Goal: Information Seeking & Learning: Learn about a topic

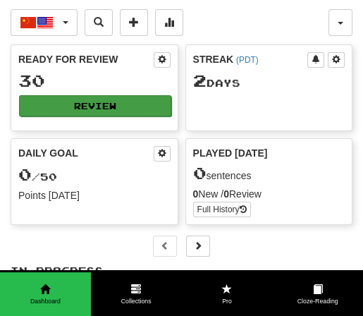
click at [95, 104] on button "Review" at bounding box center [95, 105] width 152 height 21
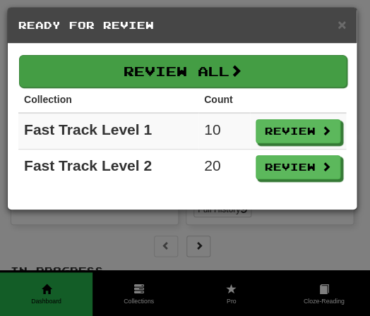
click at [177, 74] on button "Review All" at bounding box center [182, 71] width 327 height 32
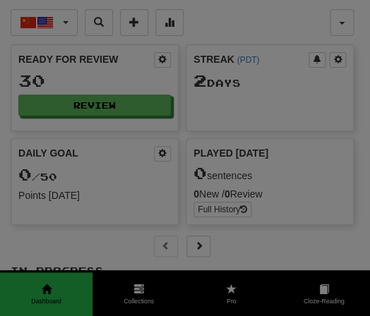
select select "**"
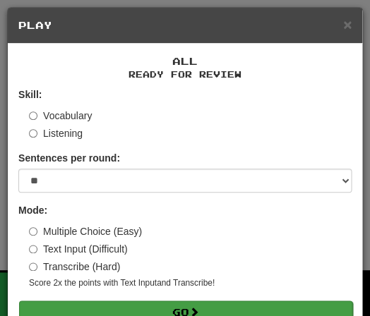
click at [159, 305] on button "Go" at bounding box center [185, 312] width 333 height 24
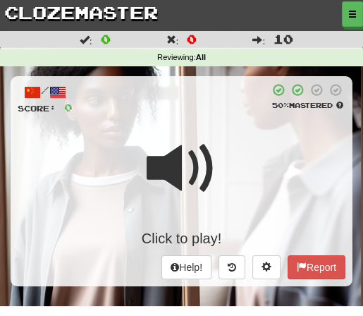
click at [216, 158] on span at bounding box center [182, 168] width 71 height 71
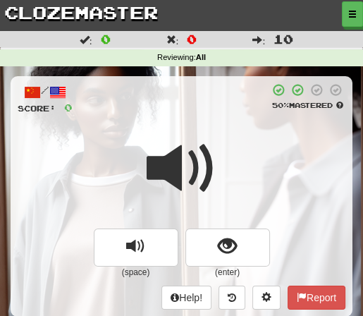
click at [221, 151] on div at bounding box center [182, 178] width 328 height 101
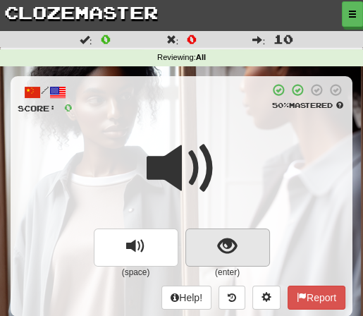
click at [224, 242] on span "show sentence" at bounding box center [227, 246] width 19 height 19
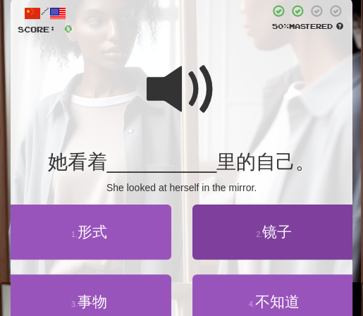
scroll to position [90, 0]
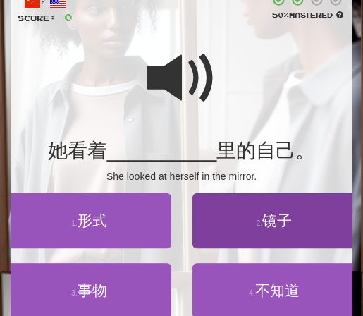
click at [278, 219] on span "镜子" at bounding box center [277, 220] width 30 height 16
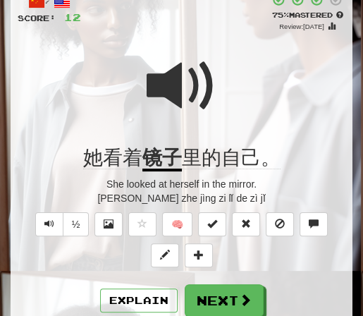
click at [216, 94] on span at bounding box center [182, 86] width 71 height 71
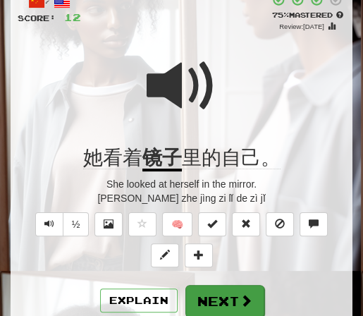
click at [221, 291] on button "Next" at bounding box center [224, 301] width 79 height 32
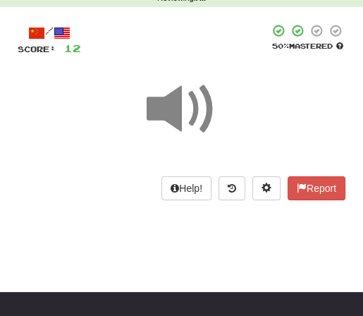
scroll to position [6, 0]
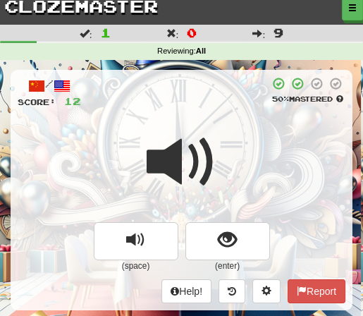
click at [185, 117] on div "/ Score: 12 50 % Mastered (space) (enter) Help! Report" at bounding box center [182, 190] width 342 height 240
click at [219, 156] on div at bounding box center [182, 171] width 328 height 101
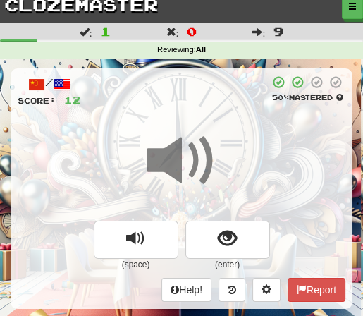
scroll to position [9, 0]
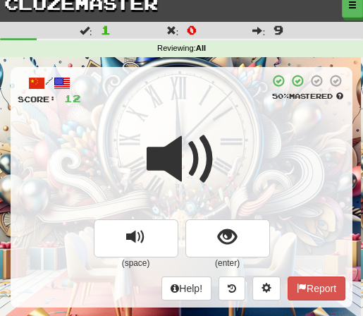
click at [214, 156] on span at bounding box center [182, 159] width 71 height 71
click at [214, 157] on span at bounding box center [182, 159] width 71 height 71
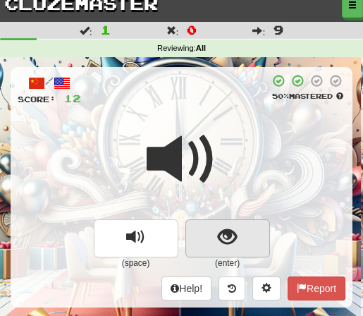
click at [221, 235] on span "show sentence" at bounding box center [227, 237] width 19 height 19
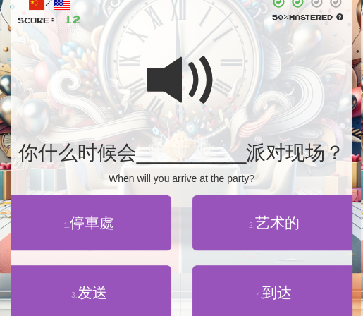
scroll to position [90, 0]
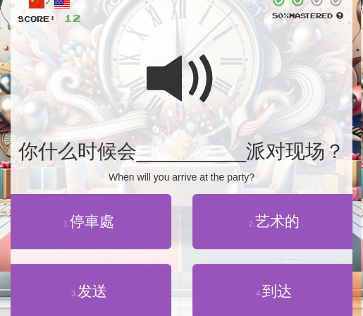
click at [257, 98] on div at bounding box center [182, 88] width 328 height 101
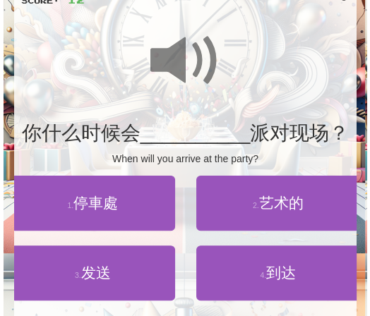
scroll to position [110, 0]
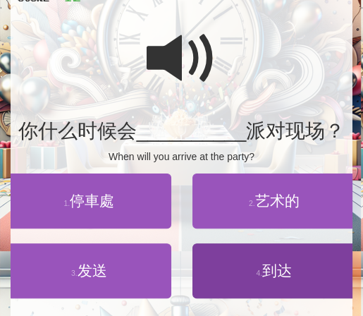
click at [274, 275] on span "到达" at bounding box center [277, 270] width 30 height 16
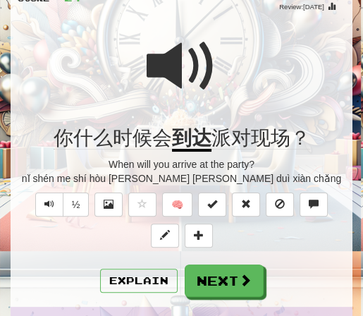
click at [214, 56] on span at bounding box center [182, 66] width 71 height 71
click at [138, 286] on button "Explain" at bounding box center [139, 281] width 78 height 24
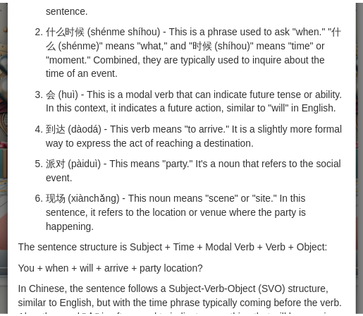
scroll to position [0, 0]
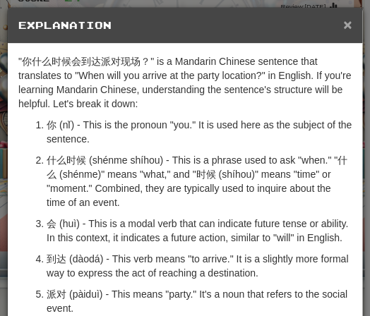
click at [343, 25] on span "×" at bounding box center [347, 24] width 8 height 16
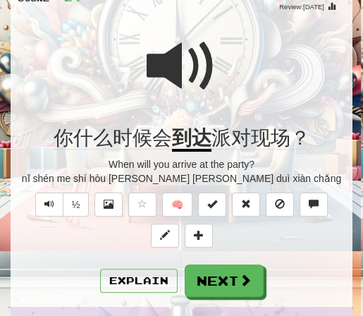
click at [219, 59] on div at bounding box center [182, 75] width 328 height 101
click at [217, 60] on div at bounding box center [182, 75] width 328 height 101
click at [213, 62] on span at bounding box center [182, 66] width 71 height 71
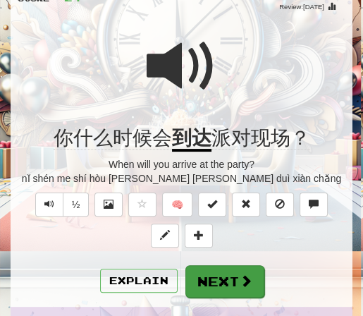
click at [214, 277] on button "Next" at bounding box center [224, 281] width 79 height 32
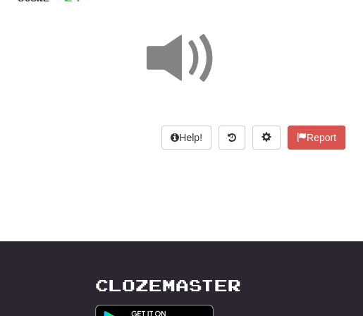
scroll to position [58, 0]
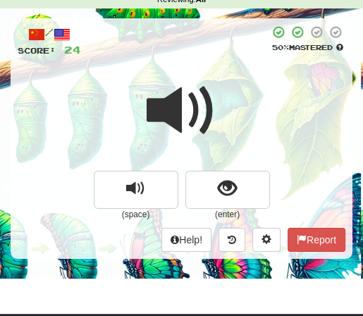
click at [214, 86] on span at bounding box center [182, 110] width 71 height 71
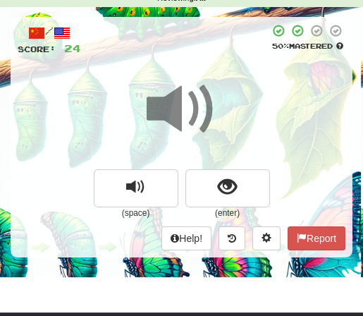
scroll to position [61, 0]
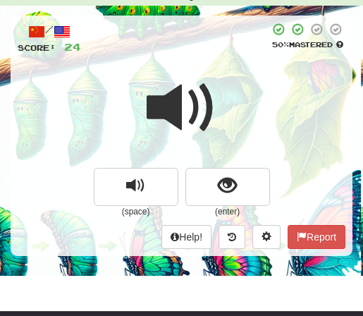
click at [221, 90] on div at bounding box center [182, 117] width 328 height 101
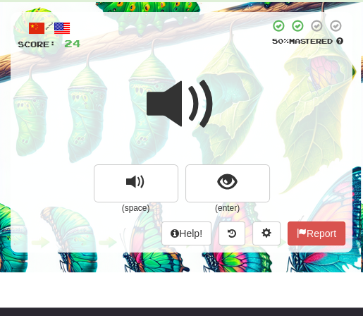
scroll to position [71, 0]
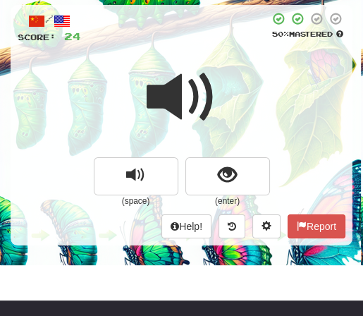
click at [220, 90] on div at bounding box center [182, 106] width 328 height 101
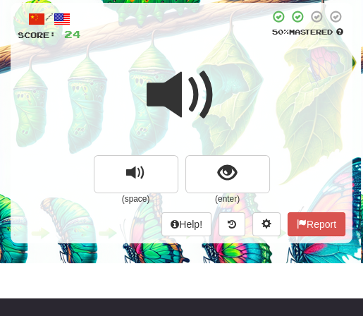
scroll to position [75, 0]
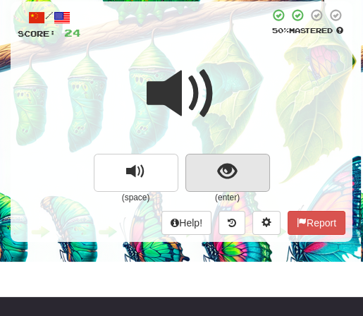
click at [224, 169] on span "show sentence" at bounding box center [227, 171] width 19 height 19
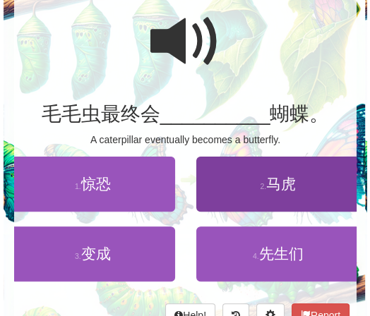
scroll to position [128, 0]
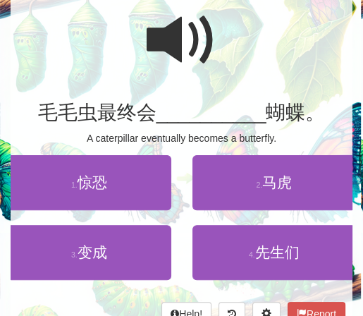
click at [162, 44] on span at bounding box center [182, 40] width 71 height 71
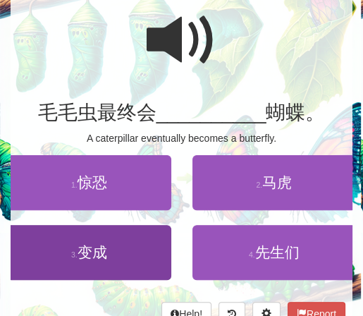
click at [92, 250] on span "变成" at bounding box center [93, 252] width 30 height 16
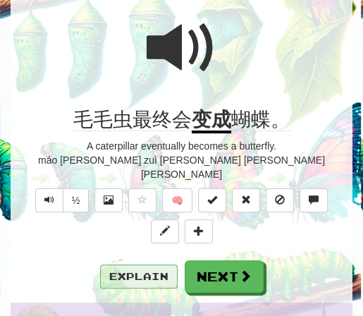
click at [152, 264] on button "Explain" at bounding box center [139, 276] width 78 height 24
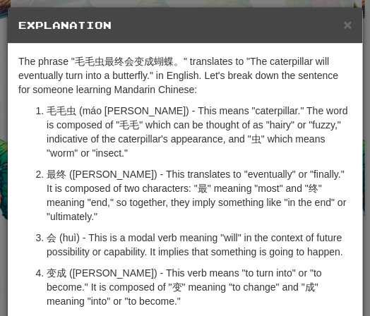
scroll to position [1, 0]
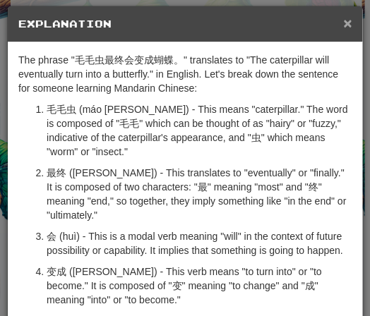
click at [343, 27] on span "×" at bounding box center [347, 23] width 8 height 16
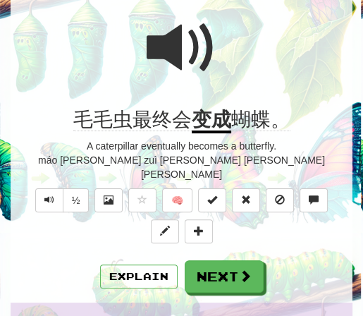
click at [183, 67] on span at bounding box center [182, 48] width 71 height 71
click at [150, 264] on button "Explain" at bounding box center [139, 276] width 78 height 24
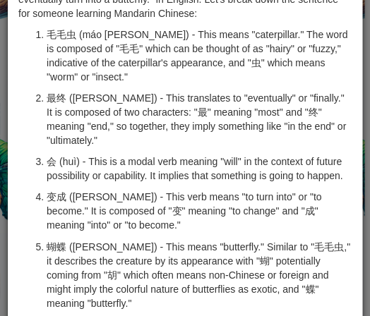
scroll to position [0, 0]
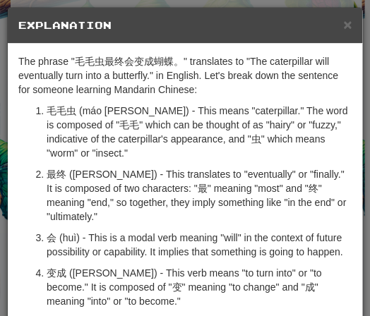
click at [335, 25] on h5 "Explanation" at bounding box center [184, 25] width 333 height 14
click at [343, 25] on span "×" at bounding box center [347, 24] width 8 height 16
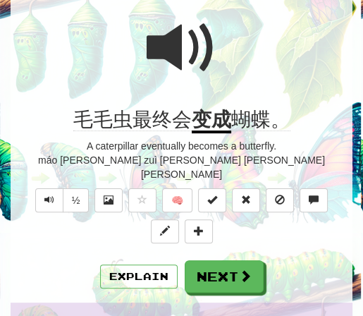
click at [215, 40] on span at bounding box center [182, 48] width 71 height 71
click at [215, 39] on span at bounding box center [182, 48] width 71 height 71
click at [214, 40] on span at bounding box center [182, 48] width 71 height 71
click at [214, 39] on span at bounding box center [182, 48] width 71 height 71
click at [213, 40] on span at bounding box center [182, 48] width 71 height 71
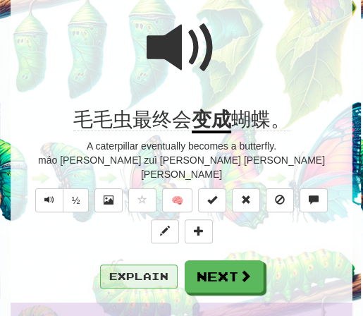
click at [133, 264] on button "Explain" at bounding box center [139, 276] width 78 height 24
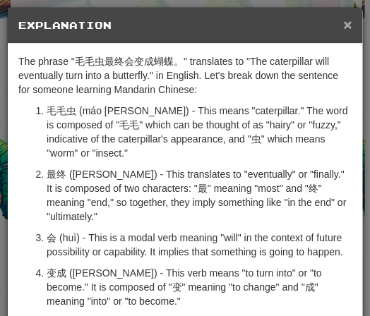
click at [343, 22] on span "×" at bounding box center [347, 24] width 8 height 16
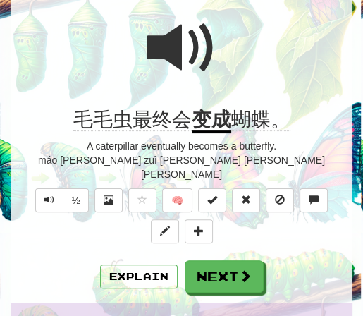
click at [221, 47] on div at bounding box center [182, 57] width 328 height 101
click at [219, 47] on div at bounding box center [182, 57] width 328 height 101
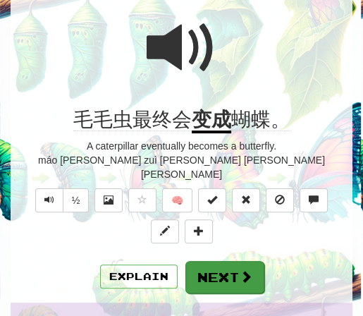
click at [222, 262] on button "Next" at bounding box center [224, 277] width 79 height 32
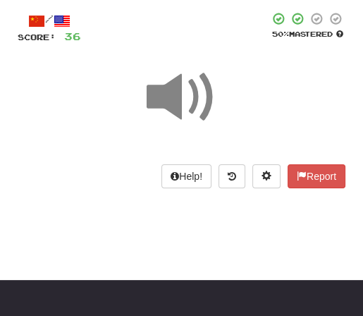
scroll to position [69, 0]
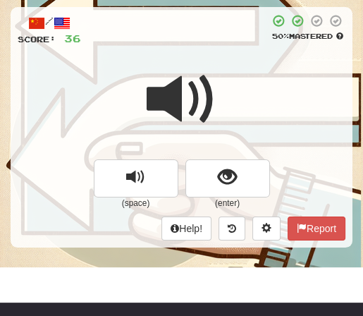
click at [195, 64] on span at bounding box center [182, 99] width 71 height 71
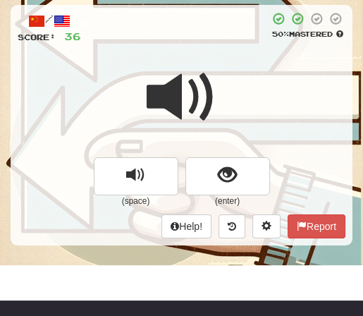
scroll to position [80, 0]
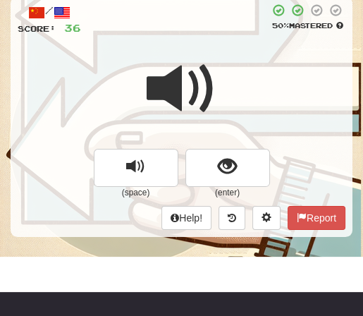
click at [202, 60] on span at bounding box center [182, 89] width 71 height 71
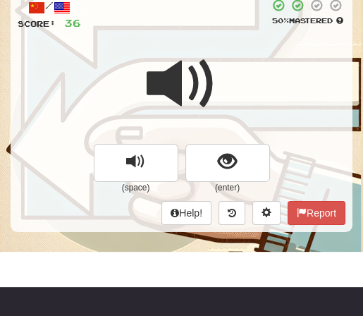
scroll to position [86, 0]
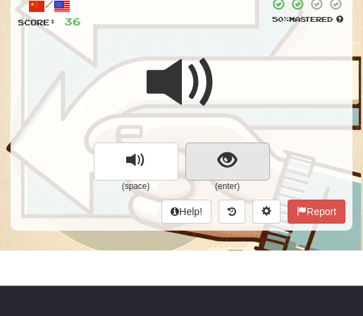
click at [225, 153] on span "show sentence" at bounding box center [227, 160] width 19 height 19
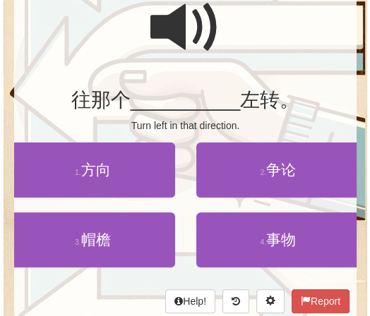
scroll to position [142, 0]
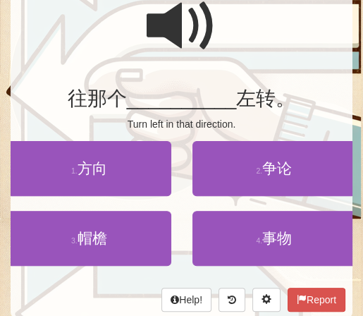
click at [166, 28] on span at bounding box center [182, 26] width 71 height 71
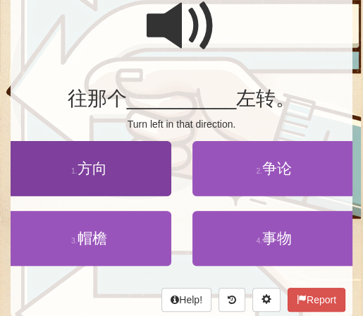
click at [88, 174] on span "方向" at bounding box center [93, 168] width 30 height 16
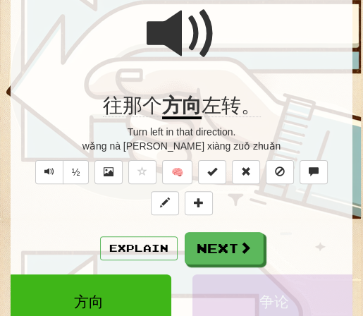
click at [184, 19] on span at bounding box center [182, 34] width 71 height 71
click at [138, 247] on button "Explain" at bounding box center [139, 248] width 78 height 24
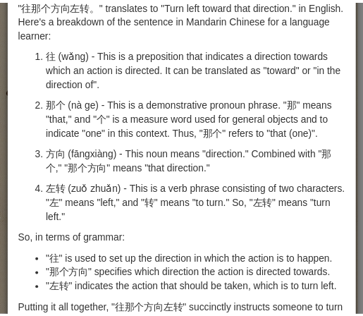
scroll to position [0, 0]
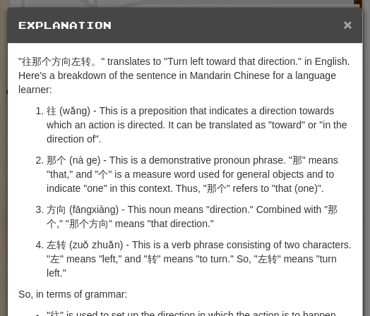
click at [343, 25] on span "×" at bounding box center [347, 24] width 8 height 16
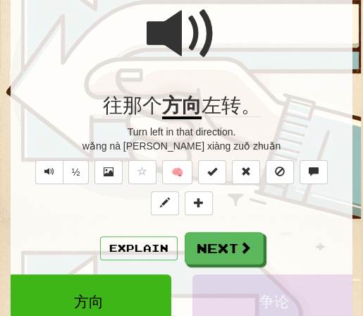
click at [212, 33] on span at bounding box center [182, 34] width 71 height 71
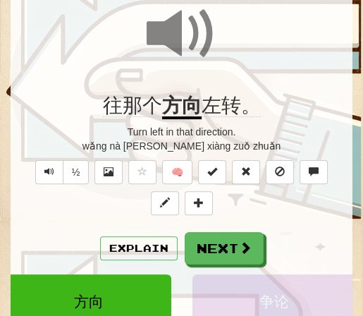
click at [210, 247] on button "Next" at bounding box center [224, 248] width 79 height 32
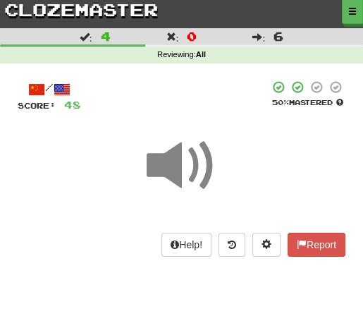
scroll to position [9, 0]
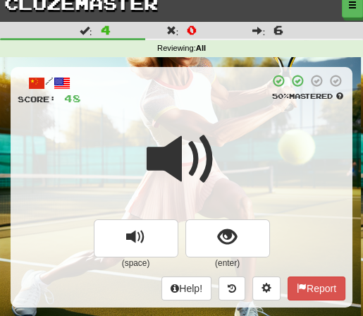
click at [235, 120] on div at bounding box center [182, 168] width 328 height 101
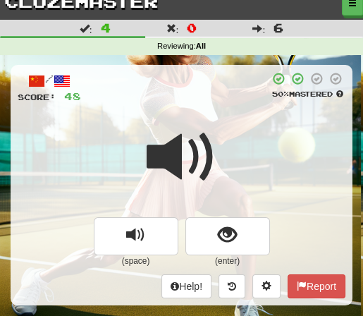
scroll to position [20, 0]
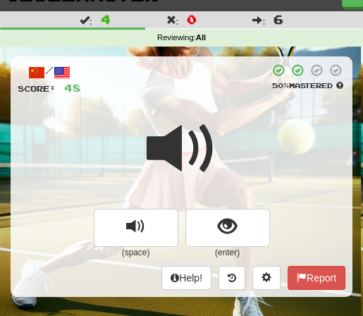
click at [233, 120] on div at bounding box center [182, 158] width 328 height 101
click at [230, 121] on div at bounding box center [182, 158] width 328 height 101
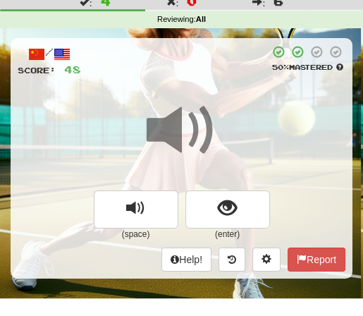
scroll to position [40, 0]
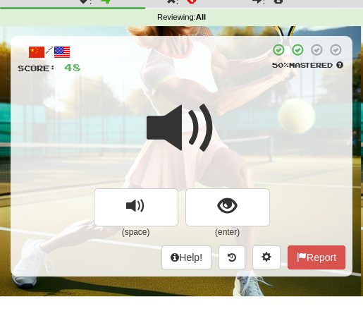
click at [225, 119] on div at bounding box center [182, 137] width 328 height 101
click at [223, 112] on div at bounding box center [182, 137] width 328 height 101
click at [206, 93] on span at bounding box center [182, 128] width 71 height 71
click at [222, 109] on div at bounding box center [182, 137] width 328 height 101
click at [215, 107] on span at bounding box center [182, 128] width 71 height 71
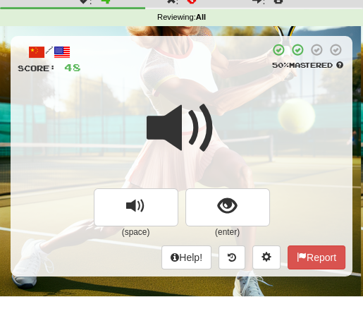
click at [215, 107] on span at bounding box center [182, 128] width 71 height 71
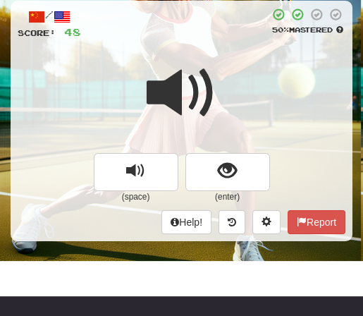
scroll to position [77, 0]
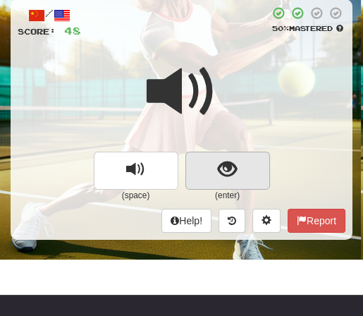
click at [229, 162] on span "show sentence" at bounding box center [227, 169] width 19 height 19
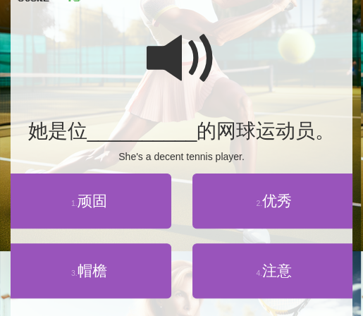
scroll to position [119, 0]
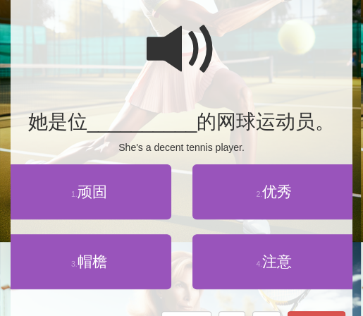
click at [164, 53] on span at bounding box center [182, 49] width 71 height 71
click at [176, 54] on span at bounding box center [182, 49] width 71 height 71
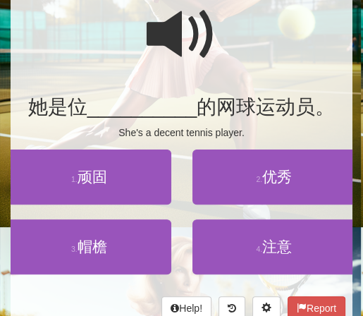
scroll to position [135, 0]
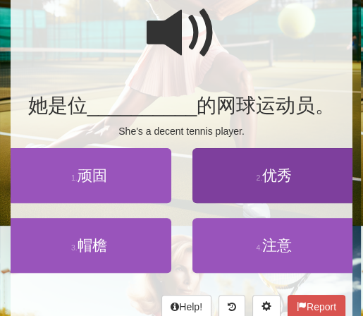
click at [274, 167] on span "优秀" at bounding box center [277, 175] width 30 height 16
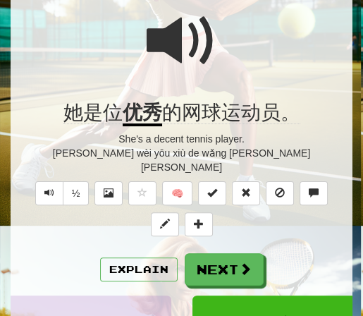
click at [205, 18] on span at bounding box center [182, 41] width 71 height 71
click at [192, 24] on span at bounding box center [182, 41] width 71 height 71
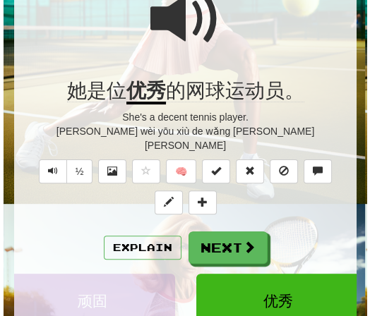
scroll to position [145, 0]
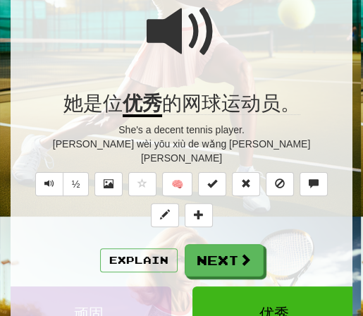
click at [192, 24] on span at bounding box center [182, 31] width 71 height 71
click at [213, 29] on span at bounding box center [182, 31] width 71 height 71
click at [154, 248] on button "Explain" at bounding box center [139, 260] width 78 height 24
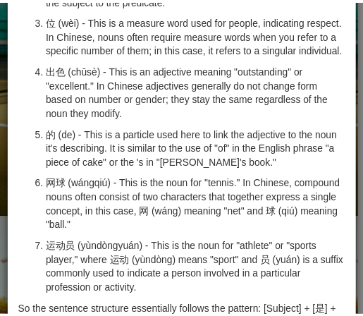
scroll to position [0, 0]
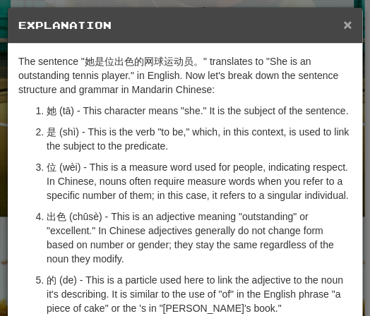
click at [343, 27] on span "×" at bounding box center [347, 24] width 8 height 16
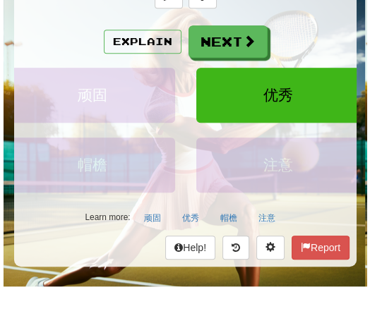
scroll to position [375, 0]
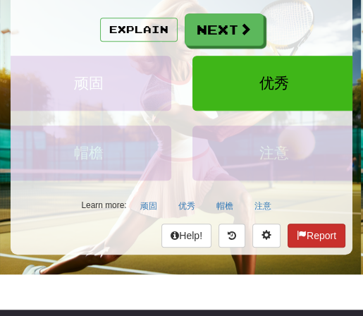
click at [310, 224] on button "Report" at bounding box center [317, 236] width 58 height 24
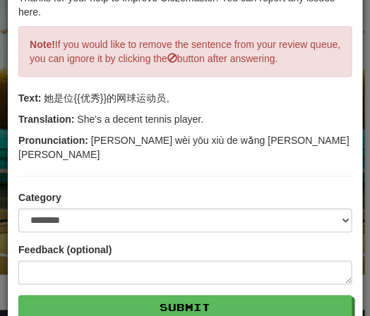
scroll to position [110, 0]
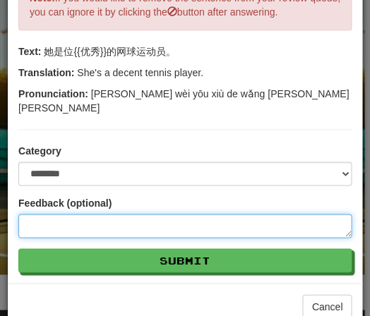
click at [37, 214] on textarea at bounding box center [184, 226] width 333 height 24
type textarea "*"
type textarea "**"
type textarea "*"
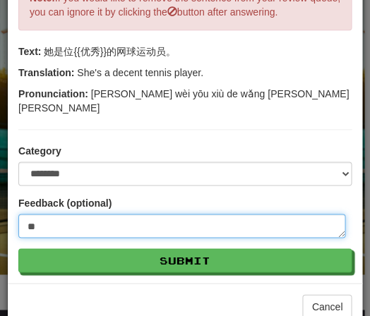
type textarea "***"
type textarea "*"
type textarea "****"
type textarea "*"
type textarea "*****"
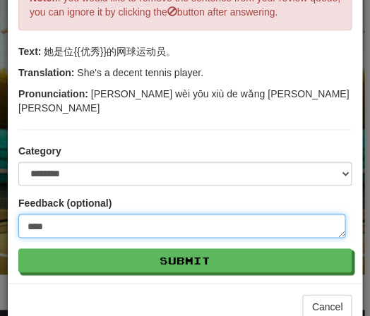
type textarea "*"
type textarea "******"
type textarea "*"
type textarea "*******"
type textarea "*"
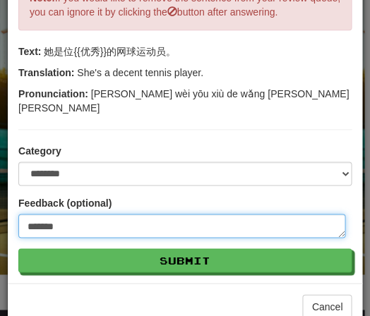
type textarea "********"
type textarea "*"
type textarea "*********"
type textarea "*"
type textarea "**********"
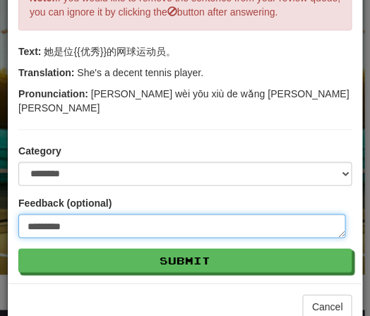
type textarea "*"
type textarea "**********"
type textarea "*"
type textarea "**********"
type textarea "*"
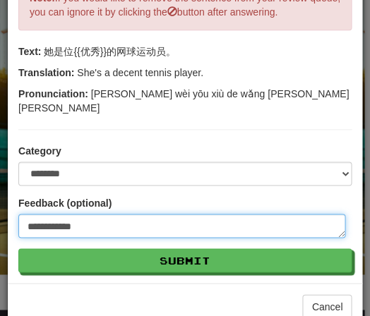
type textarea "**********"
type textarea "*"
type textarea "**********"
type textarea "*"
type textarea "**********"
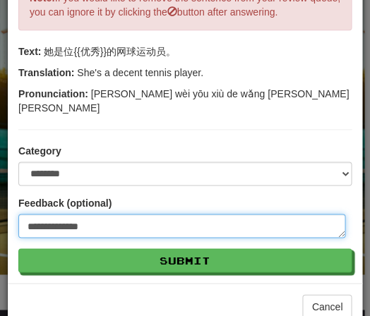
type textarea "*"
type textarea "**********"
type textarea "*"
type textarea "**********"
type textarea "*"
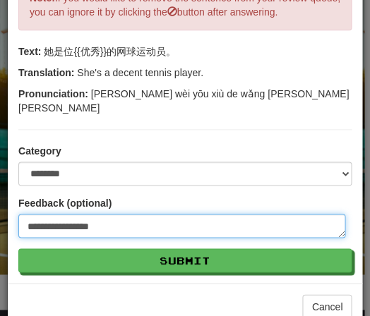
type textarea "**********"
type textarea "*"
type textarea "**********"
type textarea "*"
type textarea "**********"
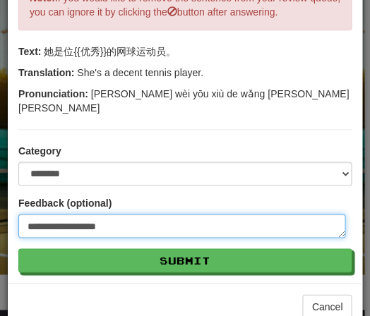
type textarea "*"
type textarea "**********"
type textarea "*"
type textarea "**********"
type textarea "*"
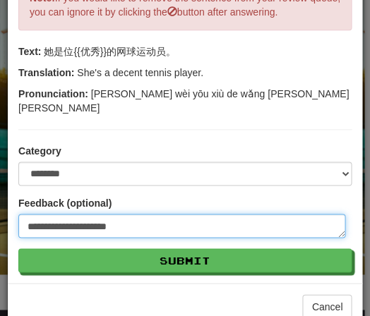
type textarea "**********"
type textarea "*"
type textarea "**********"
type textarea "*"
type textarea "**********"
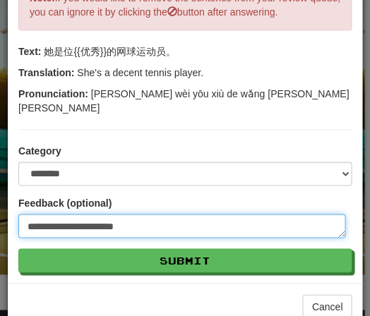
type textarea "*"
type textarea "**********"
type textarea "*"
type textarea "**********"
type textarea "*"
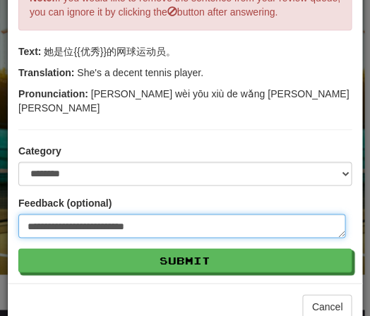
type textarea "**********"
type textarea "*"
type textarea "**********"
type textarea "*"
type textarea "**********"
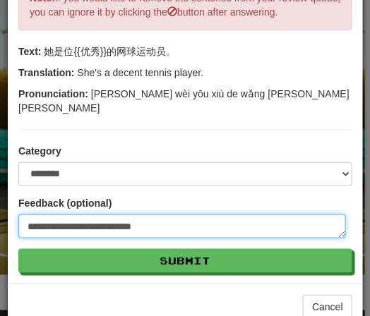
type textarea "*"
type textarea "**********"
type textarea "*"
type textarea "**********"
type textarea "*"
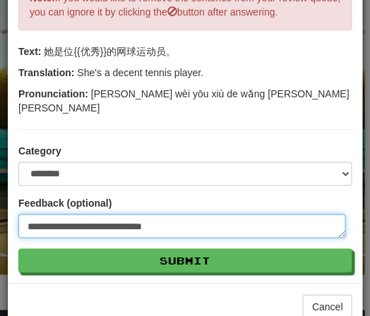
type textarea "**********"
type textarea "*"
type textarea "**********"
type textarea "*"
type textarea "**********"
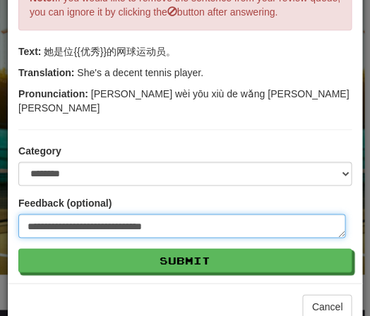
type textarea "*"
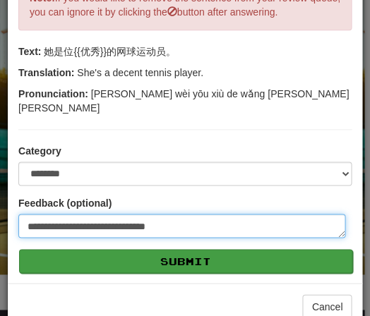
type textarea "**********"
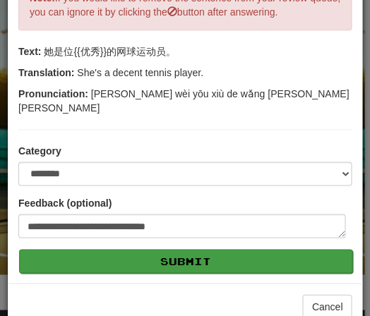
click at [196, 252] on button "Submit" at bounding box center [185, 261] width 333 height 24
type textarea "*"
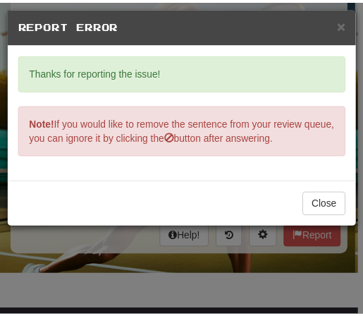
scroll to position [0, 0]
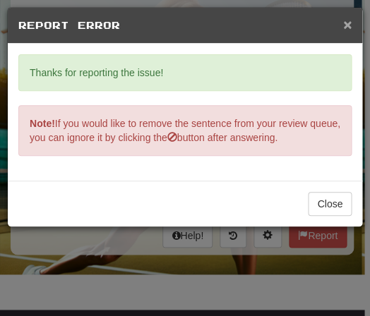
click at [346, 27] on span "×" at bounding box center [347, 24] width 8 height 16
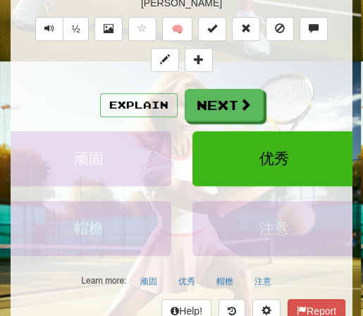
scroll to position [208, 0]
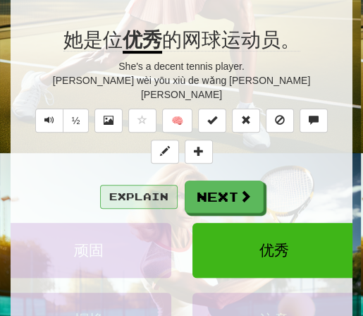
click at [136, 185] on button "Explain" at bounding box center [139, 197] width 78 height 24
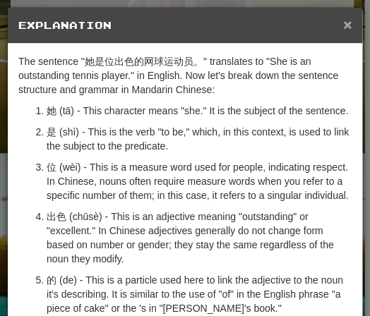
click at [343, 28] on span "×" at bounding box center [347, 24] width 8 height 16
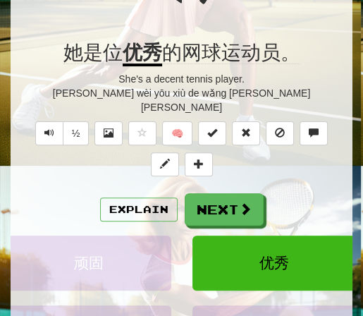
scroll to position [133, 0]
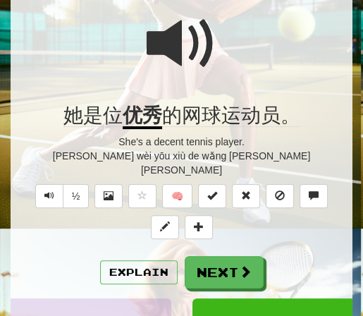
click at [219, 33] on div at bounding box center [182, 53] width 328 height 101
click at [207, 37] on span at bounding box center [182, 43] width 71 height 71
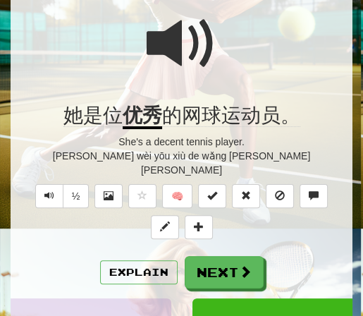
click at [207, 37] on span at bounding box center [182, 43] width 71 height 71
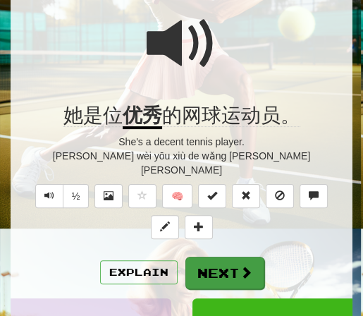
click at [224, 257] on button "Next" at bounding box center [224, 273] width 79 height 32
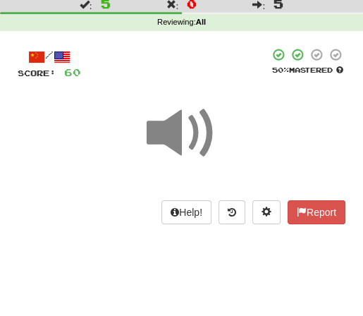
scroll to position [26, 0]
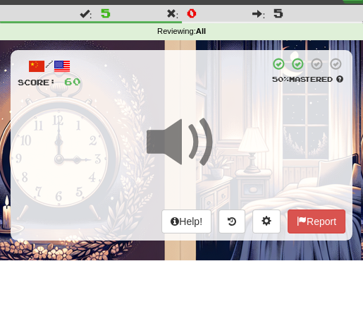
click at [188, 95] on div "/ Score: 60 50 % Mastered Help! Report" at bounding box center [182, 145] width 342 height 190
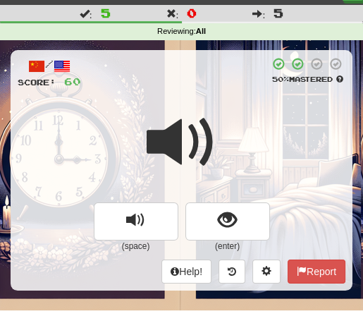
click at [216, 123] on span at bounding box center [182, 142] width 71 height 71
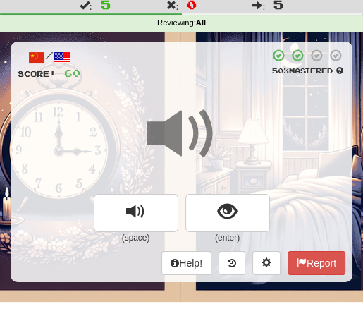
scroll to position [47, 0]
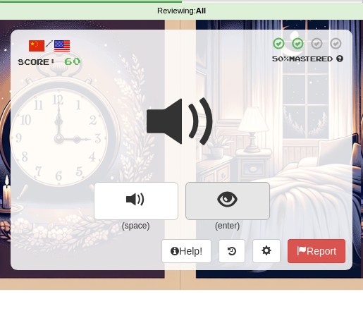
click at [216, 204] on button "show sentence" at bounding box center [227, 201] width 85 height 38
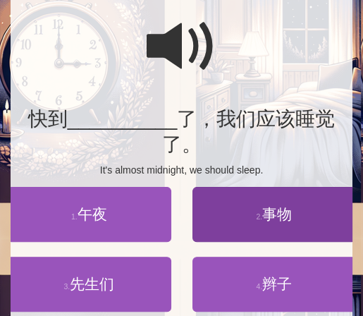
scroll to position [124, 0]
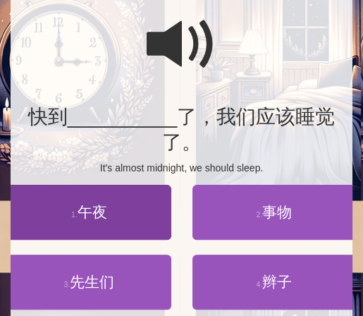
click at [102, 214] on span "午夜" at bounding box center [93, 212] width 30 height 16
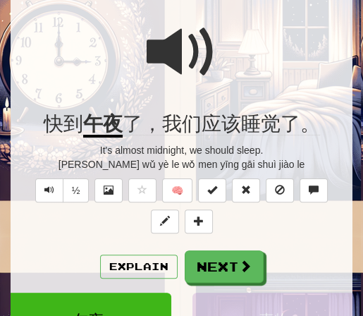
click at [221, 44] on div at bounding box center [182, 61] width 328 height 101
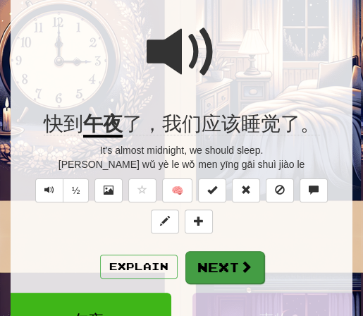
click at [231, 267] on button "Next" at bounding box center [224, 267] width 79 height 32
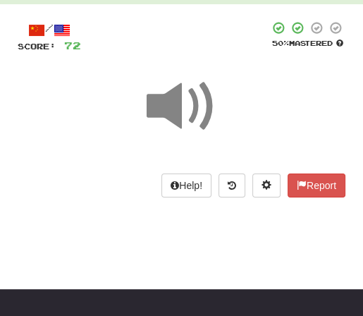
scroll to position [26, 0]
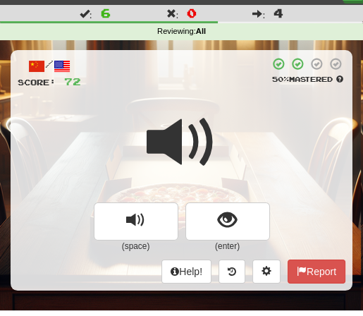
click at [185, 92] on div "/ Score: 72 50 % Mastered (space) (enter) Help! Report" at bounding box center [182, 170] width 342 height 240
click at [193, 109] on span at bounding box center [182, 142] width 71 height 71
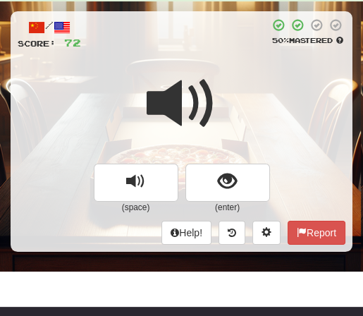
scroll to position [66, 0]
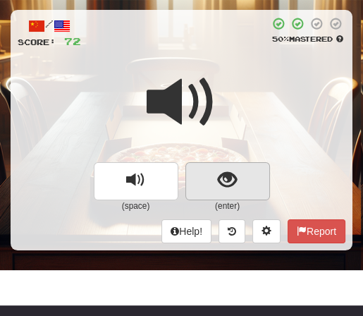
click at [226, 176] on span "show sentence" at bounding box center [227, 180] width 19 height 19
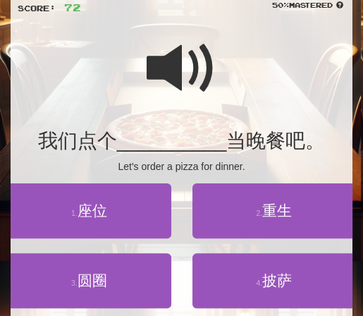
scroll to position [114, 0]
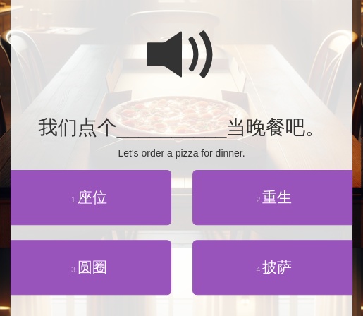
click at [166, 52] on span at bounding box center [182, 55] width 71 height 71
click at [172, 58] on span at bounding box center [182, 55] width 71 height 71
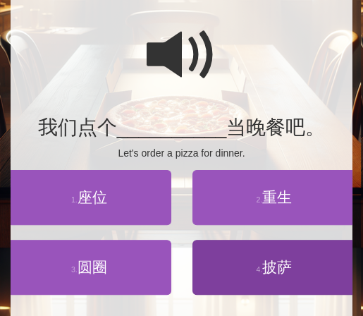
click at [268, 260] on span "披萨" at bounding box center [277, 267] width 30 height 16
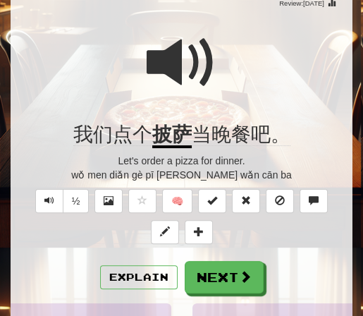
click at [192, 54] on span at bounding box center [182, 63] width 71 height 71
click at [71, 197] on button "½" at bounding box center [76, 201] width 27 height 24
click at [80, 195] on button "½" at bounding box center [76, 201] width 27 height 24
click at [163, 67] on span at bounding box center [182, 63] width 71 height 71
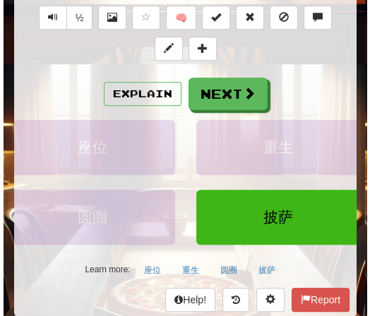
scroll to position [299, 0]
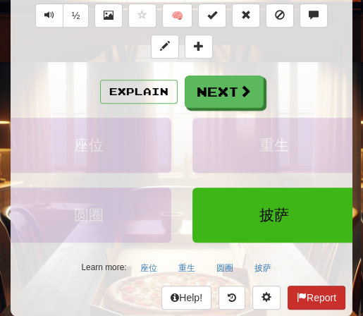
click at [314, 290] on button "Report" at bounding box center [317, 298] width 58 height 24
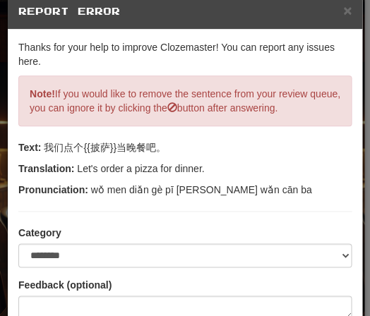
scroll to position [81, 0]
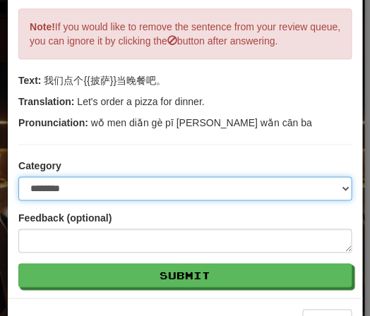
select select "**********"
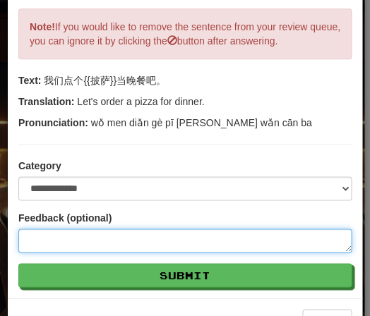
click at [48, 245] on textarea at bounding box center [184, 241] width 333 height 24
type textarea "*"
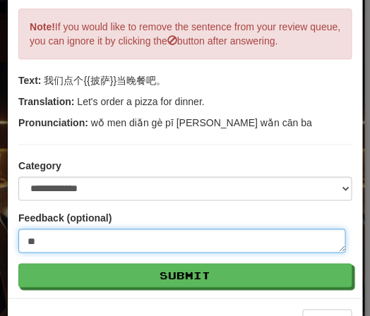
type textarea "*"
type textarea "***"
type textarea "*"
type textarea "****"
type textarea "*"
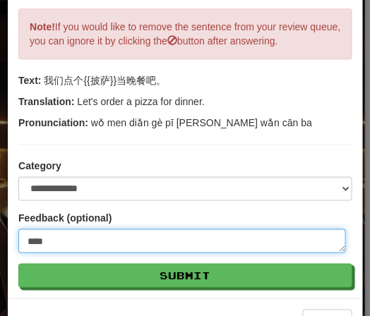
type textarea "*****"
type textarea "*"
type textarea "******"
type textarea "*"
type textarea "*******"
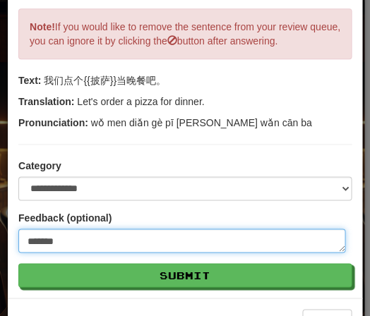
type textarea "*"
type textarea "*******"
type textarea "*"
type textarea "*********"
type textarea "*"
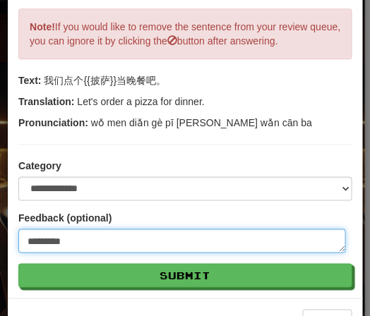
type textarea "**********"
type textarea "*"
type textarea "**********"
type textarea "*"
type textarea "**********"
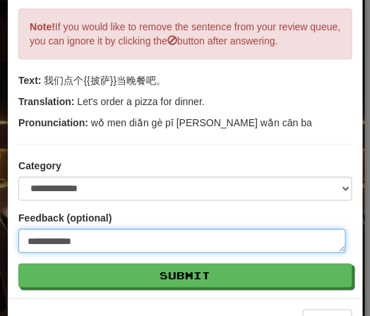
type textarea "*"
type textarea "**********"
type textarea "*"
type textarea "**********"
type textarea "*"
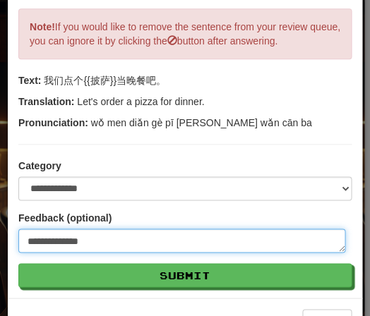
type textarea "**********"
type textarea "*"
type textarea "**********"
type textarea "*"
type textarea "**********"
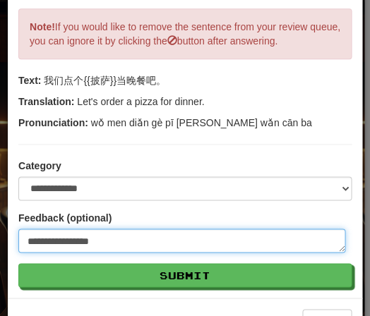
type textarea "*"
type textarea "**********"
type textarea "*"
type textarea "**********"
type textarea "*"
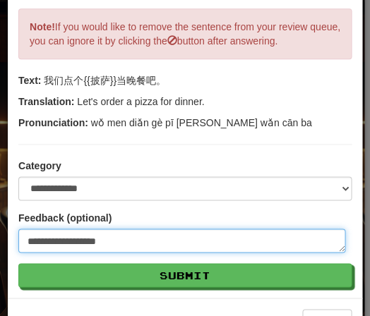
type textarea "**********"
type textarea "*"
type textarea "**********"
type textarea "*"
type textarea "**********"
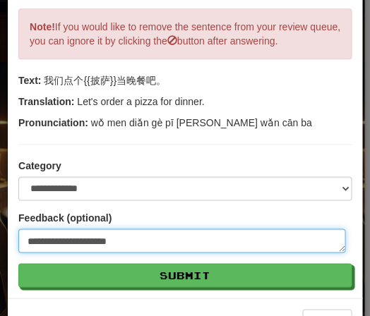
type textarea "*"
type textarea "**********"
type textarea "*"
type textarea "**********"
type textarea "*"
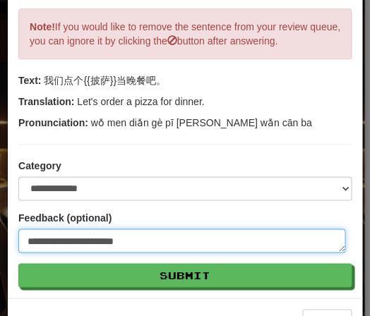
type textarea "**********"
type textarea "*"
type textarea "**********"
type textarea "*"
type textarea "**********"
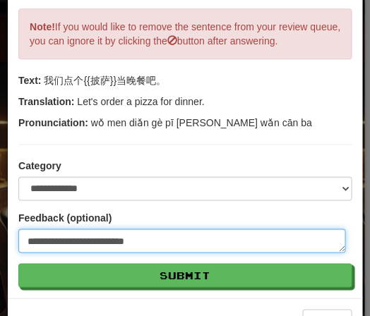
type textarea "*"
type textarea "**********"
type textarea "*"
type textarea "**********"
click at [123, 241] on textarea "**********" at bounding box center [181, 241] width 327 height 24
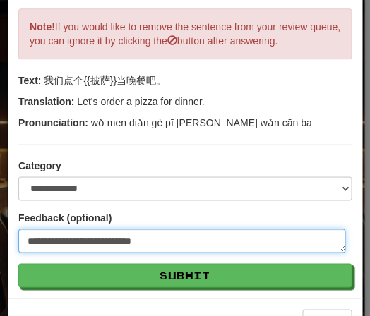
type textarea "*"
type textarea "**********"
type textarea "*"
type textarea "**********"
click at [172, 246] on textarea "**********" at bounding box center [181, 241] width 327 height 24
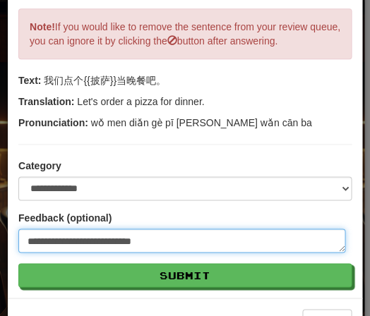
drag, startPoint x: 145, startPoint y: 245, endPoint x: 152, endPoint y: 241, distance: 8.5
click at [145, 245] on textarea "**********" at bounding box center [181, 241] width 327 height 24
type textarea "*"
type textarea "**********"
type textarea "*"
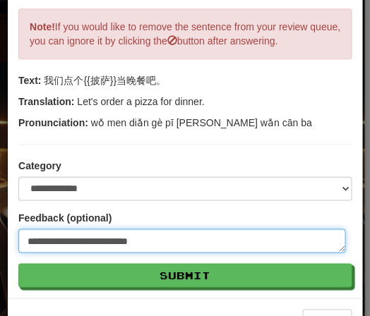
type textarea "**********"
click at [182, 238] on textarea "**********" at bounding box center [181, 241] width 327 height 24
click at [99, 243] on textarea "**********" at bounding box center [181, 241] width 327 height 24
type textarea "*"
type textarea "**********"
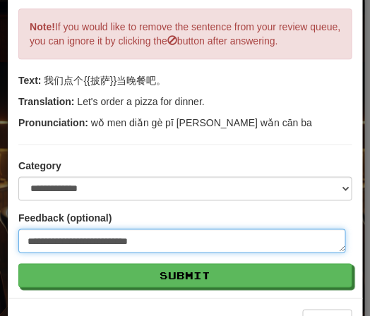
type textarea "*"
type textarea "**********"
click at [166, 244] on textarea "**********" at bounding box center [181, 241] width 327 height 24
type textarea "*"
type textarea "**********"
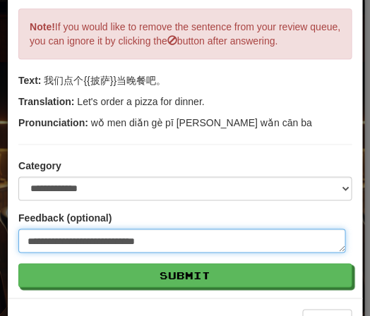
type textarea "*"
type textarea "**********"
type textarea "*"
type textarea "**********"
type textarea "*"
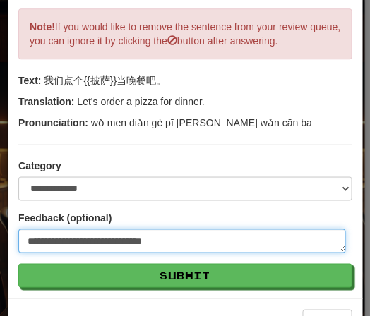
type textarea "**********"
type textarea "*"
type textarea "**********"
type textarea "*"
type textarea "**********"
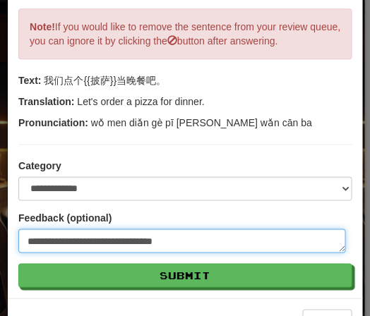
type textarea "*"
type textarea "**********"
type textarea "*"
type textarea "**********"
type textarea "*"
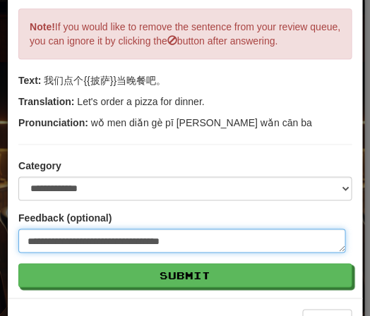
type textarea "**********"
type textarea "*"
type textarea "**********"
type textarea "*"
type textarea "**********"
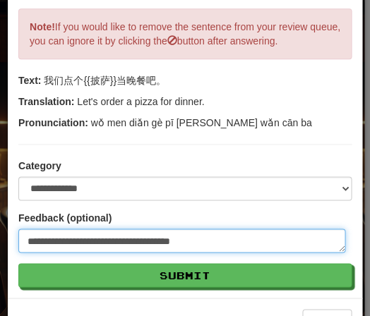
type textarea "*"
type textarea "**********"
type textarea "*"
type textarea "**********"
type textarea "*"
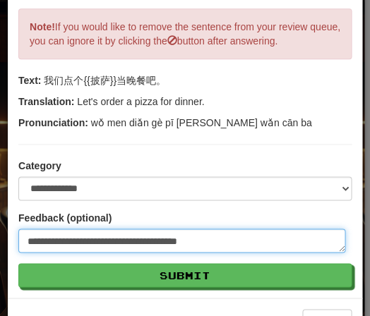
type textarea "**********"
type textarea "*"
type textarea "**********"
drag, startPoint x: 200, startPoint y: 243, endPoint x: 208, endPoint y: 240, distance: 8.3
click at [201, 243] on textarea "**********" at bounding box center [181, 241] width 327 height 24
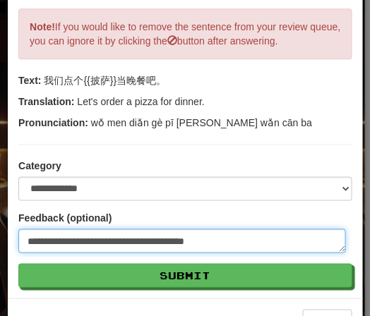
type textarea "*"
type textarea "**********"
type textarea "*"
type textarea "**********"
click at [227, 243] on textarea "**********" at bounding box center [181, 241] width 327 height 24
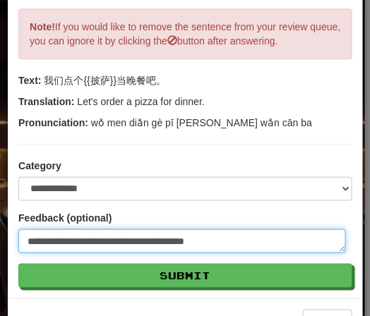
type textarea "*"
type textarea "**********"
type textarea "*"
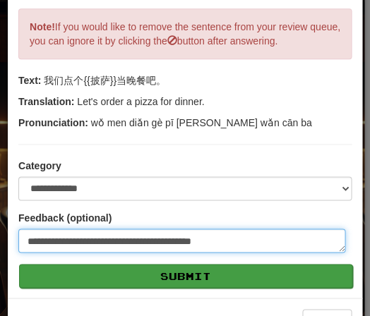
type textarea "**********"
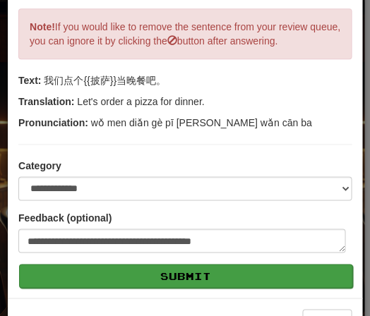
click at [181, 278] on button "Submit" at bounding box center [185, 276] width 333 height 24
type textarea "*"
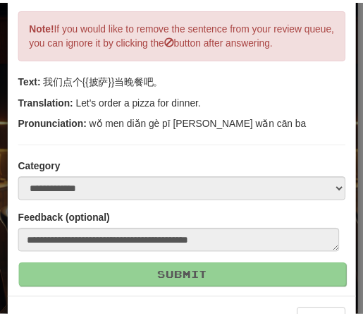
scroll to position [0, 0]
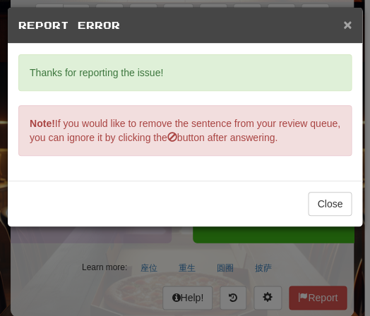
click at [348, 26] on span "×" at bounding box center [347, 24] width 8 height 16
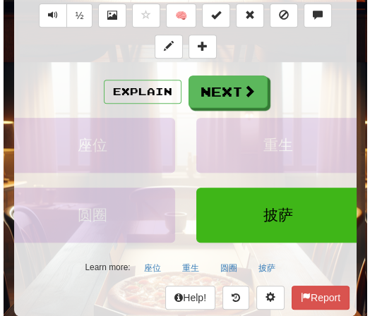
scroll to position [150, 0]
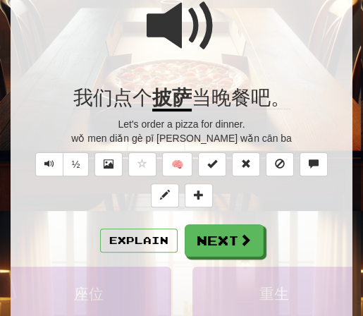
click at [186, 21] on span at bounding box center [182, 26] width 71 height 71
click at [185, 21] on span at bounding box center [182, 26] width 71 height 71
click at [123, 237] on button "Explain" at bounding box center [139, 241] width 78 height 24
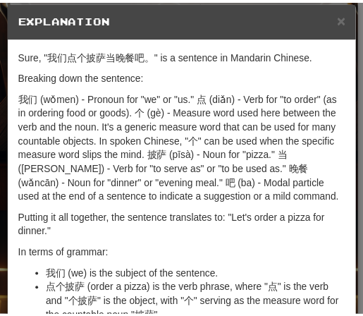
scroll to position [0, 0]
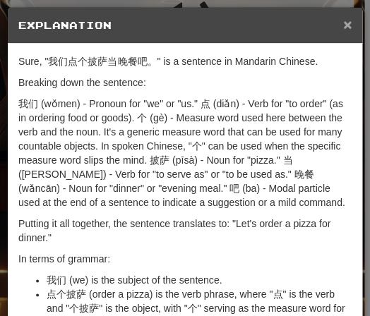
click at [343, 25] on span "×" at bounding box center [347, 24] width 8 height 16
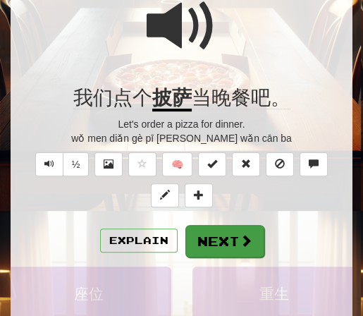
click at [229, 245] on button "Next" at bounding box center [224, 241] width 79 height 32
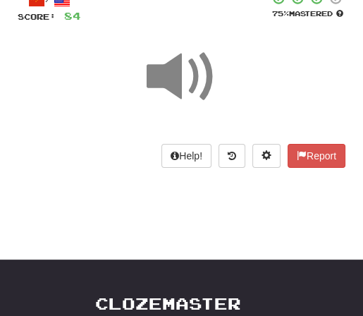
scroll to position [21, 0]
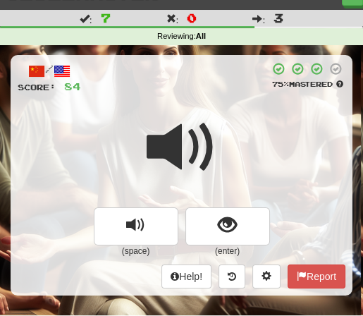
click at [183, 97] on div "/ Score: 84 75 % Mastered (space) (enter) Help! Report" at bounding box center [182, 175] width 342 height 240
click at [219, 134] on div at bounding box center [182, 157] width 328 height 101
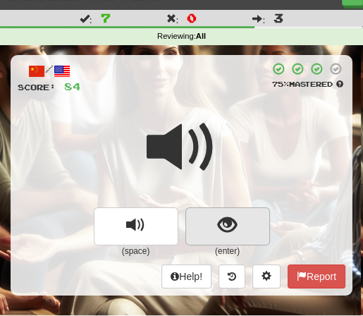
click at [232, 224] on span "show sentence" at bounding box center [227, 225] width 19 height 19
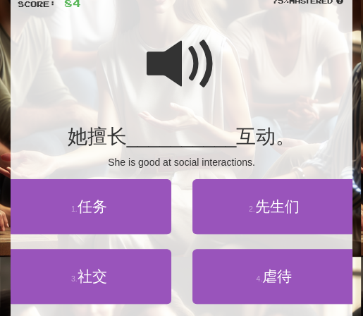
scroll to position [135, 0]
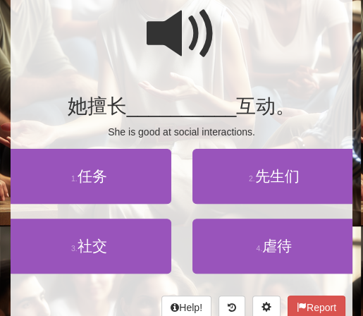
click at [218, 39] on div at bounding box center [182, 43] width 328 height 101
click at [214, 39] on span at bounding box center [182, 34] width 71 height 71
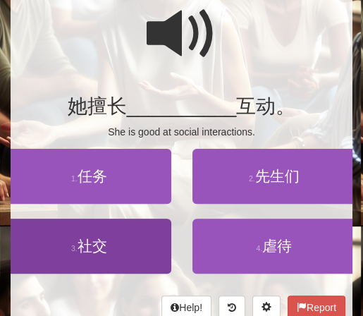
click at [93, 249] on span "社交" at bounding box center [93, 246] width 30 height 16
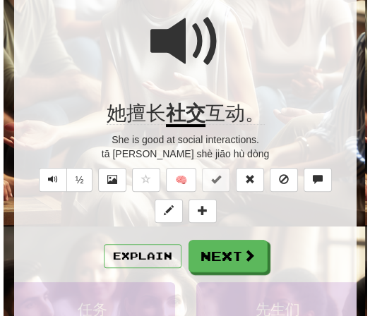
scroll to position [136, 0]
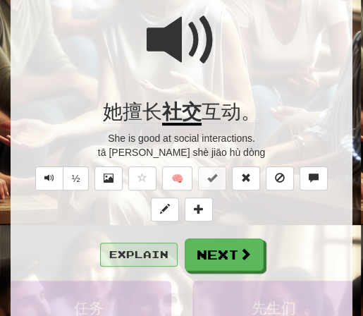
click at [140, 263] on button "Explain" at bounding box center [139, 255] width 78 height 24
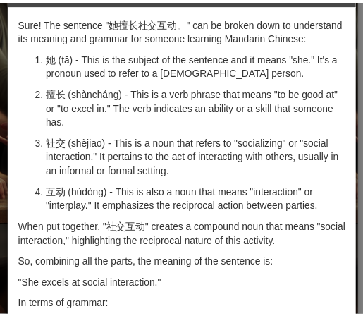
scroll to position [0, 0]
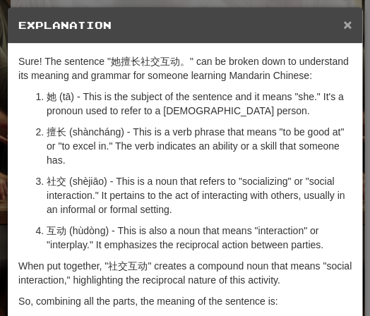
click at [343, 26] on span "×" at bounding box center [347, 24] width 8 height 16
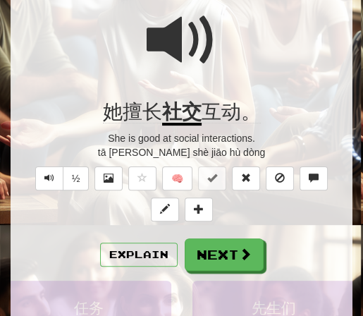
click at [218, 41] on div at bounding box center [182, 49] width 328 height 101
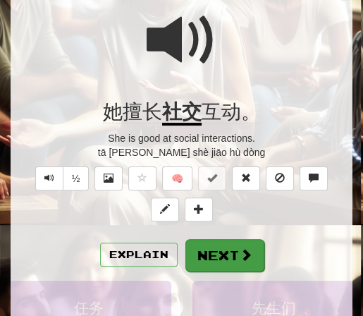
click at [230, 256] on button "Next" at bounding box center [224, 255] width 79 height 32
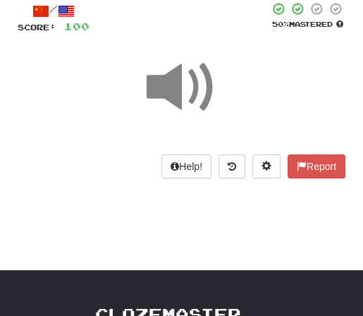
scroll to position [21, 0]
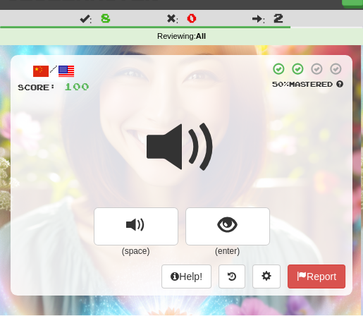
click at [217, 115] on div at bounding box center [182, 157] width 328 height 101
click at [217, 107] on div at bounding box center [182, 157] width 328 height 101
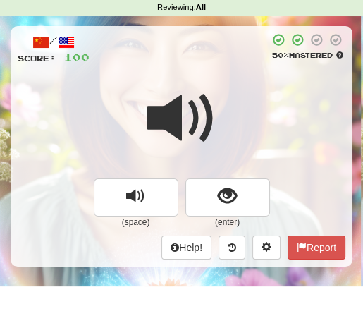
scroll to position [51, 0]
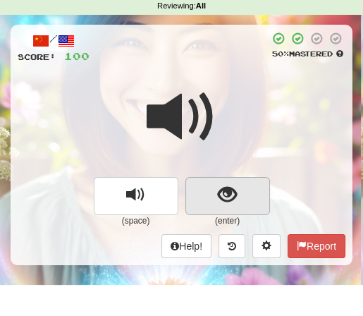
click at [224, 189] on span "show sentence" at bounding box center [227, 194] width 19 height 19
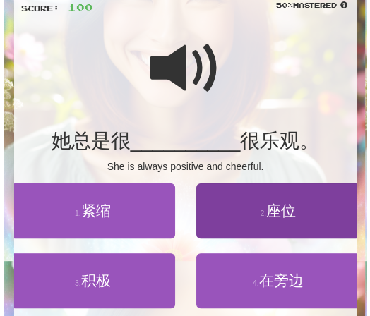
scroll to position [111, 0]
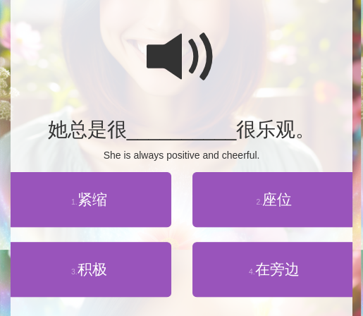
click at [165, 55] on span at bounding box center [182, 57] width 71 height 71
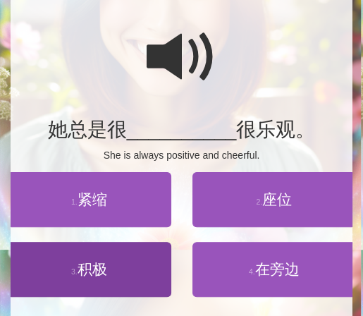
click at [95, 274] on span "积极" at bounding box center [93, 269] width 30 height 16
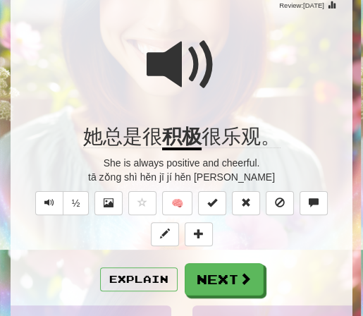
click at [213, 62] on span at bounding box center [182, 65] width 71 height 71
click at [216, 55] on span at bounding box center [182, 65] width 71 height 71
click at [210, 53] on span at bounding box center [182, 65] width 71 height 71
click at [139, 281] on button "Explain" at bounding box center [139, 279] width 78 height 24
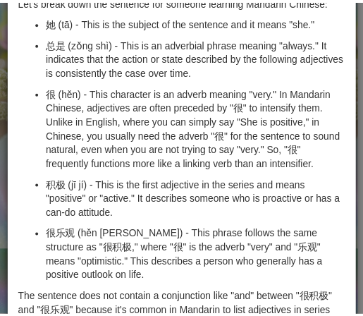
scroll to position [0, 0]
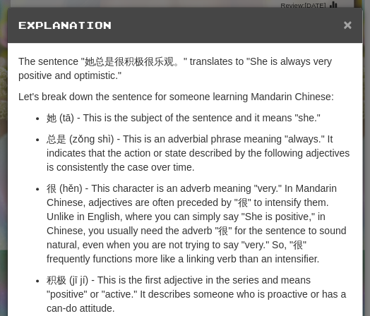
click at [345, 27] on span "×" at bounding box center [347, 24] width 8 height 16
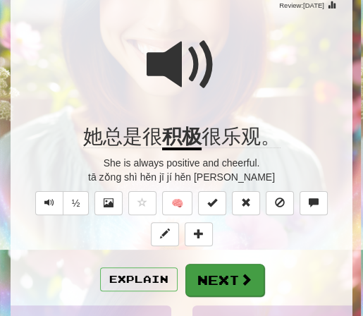
click at [233, 274] on button "Next" at bounding box center [224, 280] width 79 height 32
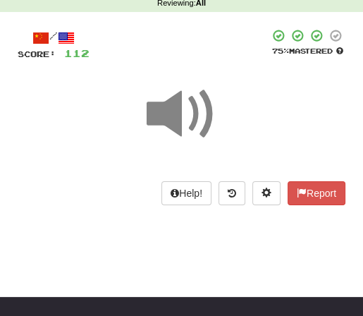
scroll to position [2, 0]
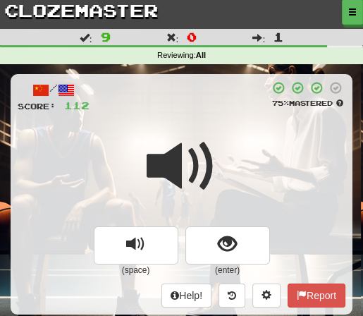
click at [195, 122] on div "/ Score: 112 75 % Mastered (space) (enter) Help! Report" at bounding box center [182, 194] width 342 height 240
click at [212, 133] on span at bounding box center [182, 166] width 71 height 71
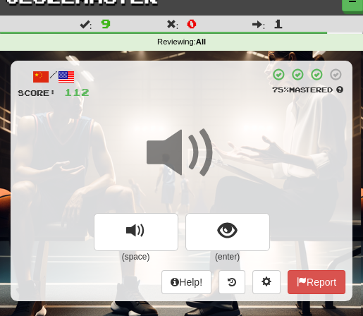
scroll to position [25, 0]
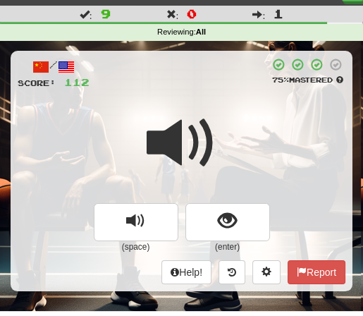
click at [216, 114] on span at bounding box center [182, 143] width 71 height 71
click at [109, 110] on div at bounding box center [182, 152] width 328 height 101
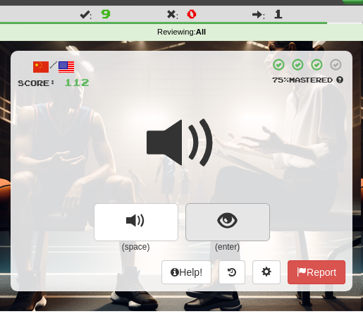
click at [229, 216] on span "show sentence" at bounding box center [227, 221] width 19 height 19
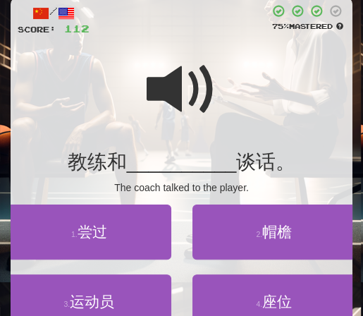
scroll to position [93, 0]
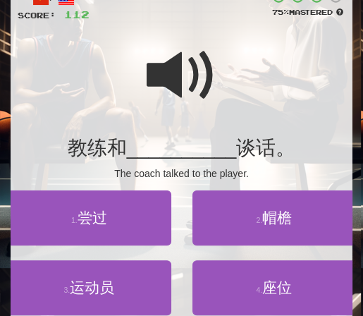
click at [168, 78] on span at bounding box center [182, 75] width 71 height 71
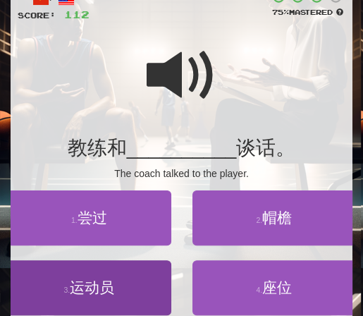
click at [86, 286] on span "运动员" at bounding box center [92, 287] width 44 height 16
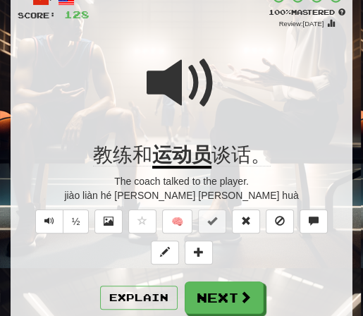
click at [221, 77] on div at bounding box center [182, 92] width 328 height 101
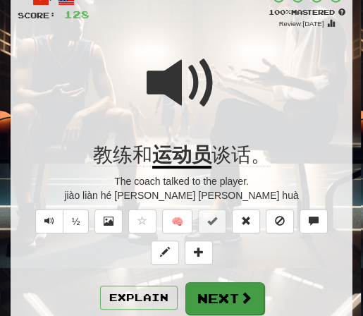
click at [226, 294] on button "Next" at bounding box center [224, 298] width 79 height 32
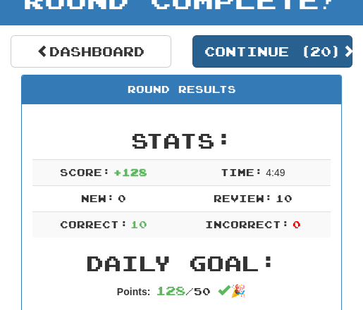
click at [255, 44] on button "Continue ( 20 )" at bounding box center [273, 51] width 161 height 32
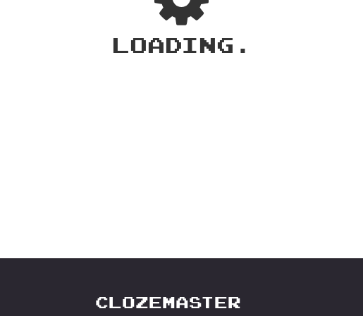
scroll to position [37, 0]
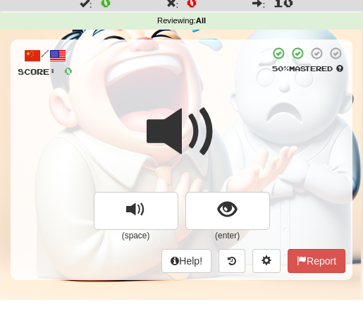
click at [217, 105] on div at bounding box center [182, 141] width 328 height 101
click at [216, 104] on span at bounding box center [182, 132] width 71 height 71
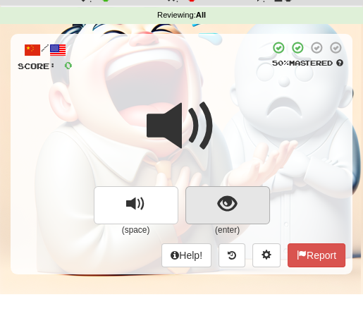
click at [230, 195] on span "show sentence" at bounding box center [227, 204] width 19 height 19
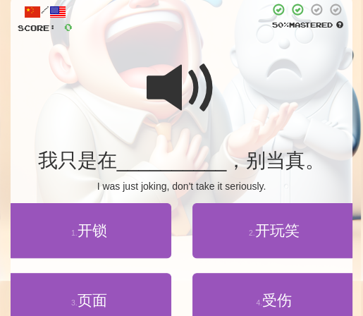
scroll to position [85, 0]
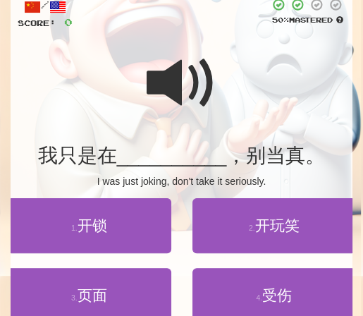
click at [168, 92] on span at bounding box center [182, 83] width 71 height 71
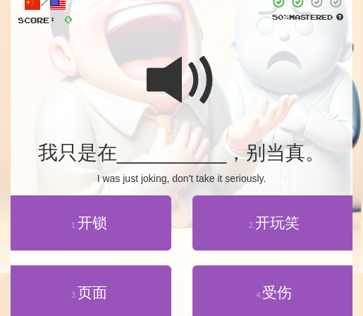
scroll to position [90, 0]
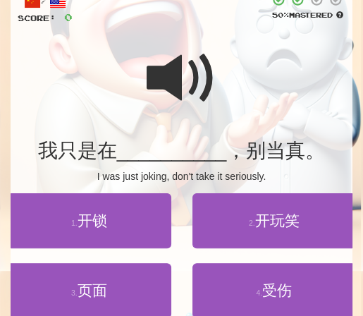
click at [175, 80] on span at bounding box center [182, 78] width 71 height 71
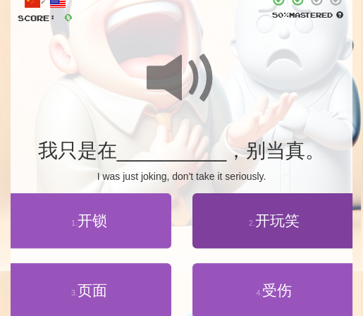
click at [271, 226] on span "开玩笑" at bounding box center [277, 220] width 44 height 16
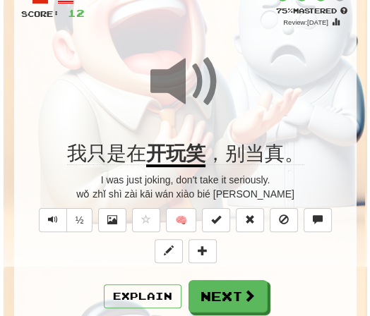
scroll to position [96, 0]
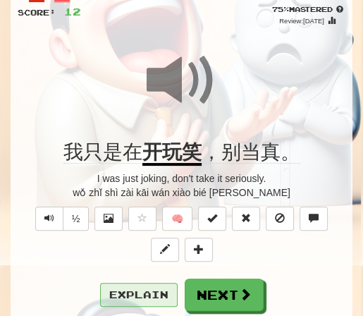
click at [135, 298] on button "Explain" at bounding box center [139, 295] width 78 height 24
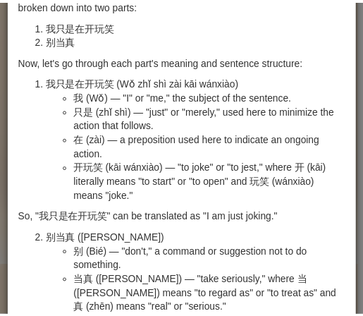
scroll to position [4, 0]
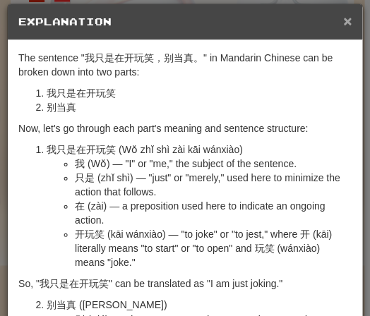
click at [343, 22] on span "×" at bounding box center [347, 21] width 8 height 16
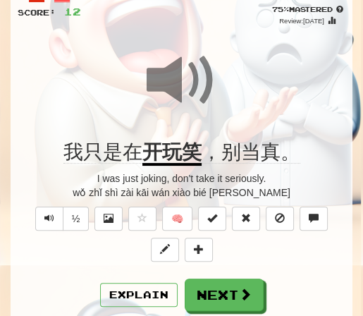
click at [217, 92] on div at bounding box center [182, 89] width 328 height 101
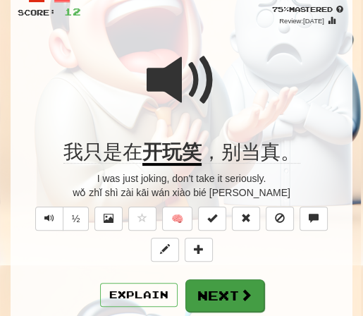
click at [231, 298] on button "Next" at bounding box center [224, 295] width 79 height 32
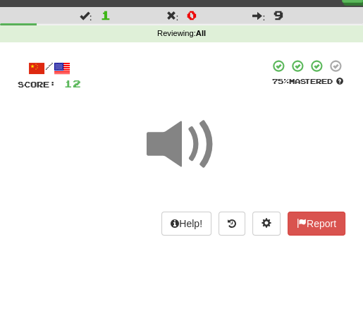
scroll to position [11, 0]
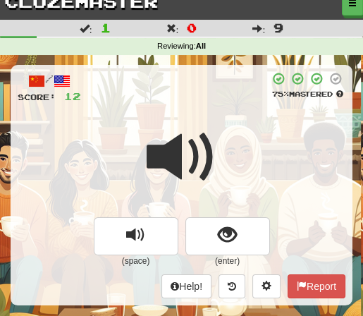
click at [226, 120] on div at bounding box center [182, 166] width 328 height 101
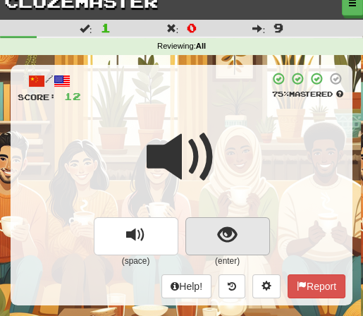
click at [232, 232] on span "show sentence" at bounding box center [227, 235] width 19 height 19
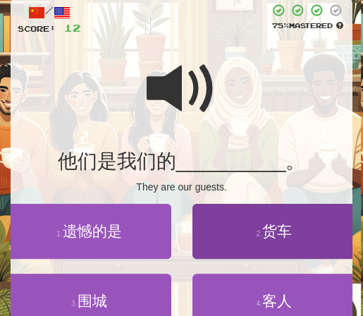
scroll to position [88, 0]
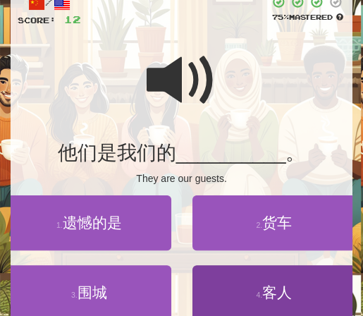
click at [275, 292] on span "客人" at bounding box center [277, 292] width 30 height 16
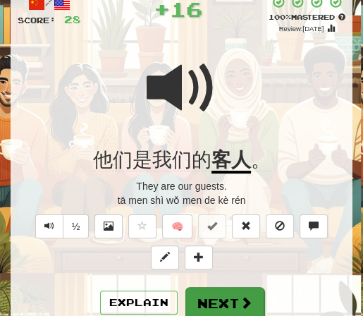
click at [210, 309] on button "Next" at bounding box center [224, 303] width 79 height 32
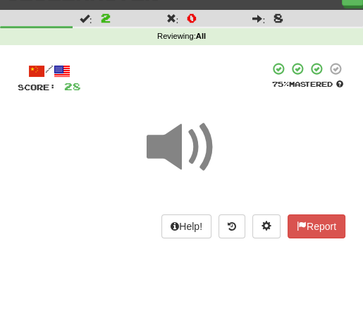
scroll to position [0, 0]
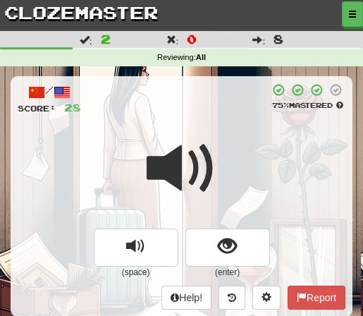
click at [199, 133] on span at bounding box center [182, 168] width 71 height 71
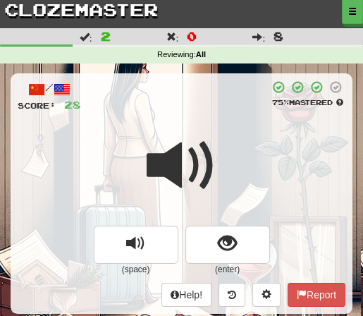
scroll to position [13, 0]
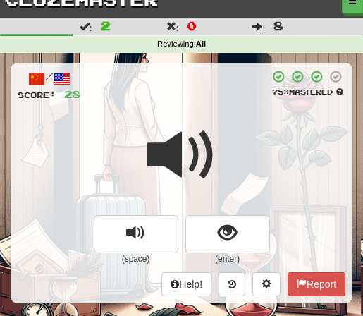
click at [221, 115] on div at bounding box center [182, 164] width 328 height 101
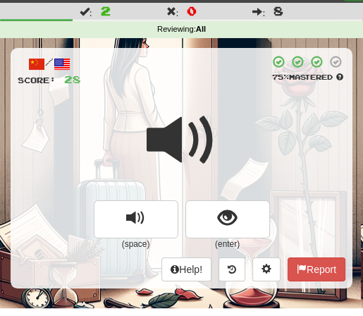
scroll to position [30, 0]
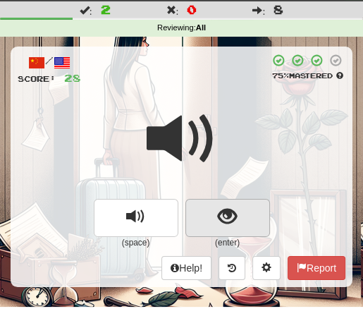
click at [220, 215] on span "show sentence" at bounding box center [227, 216] width 19 height 19
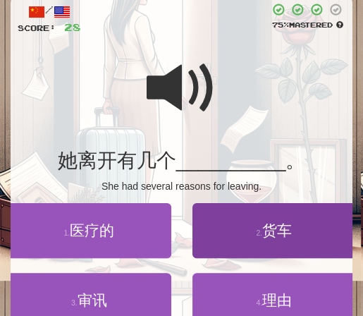
scroll to position [91, 0]
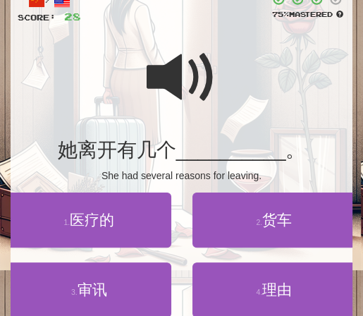
click at [173, 73] on span at bounding box center [182, 77] width 71 height 71
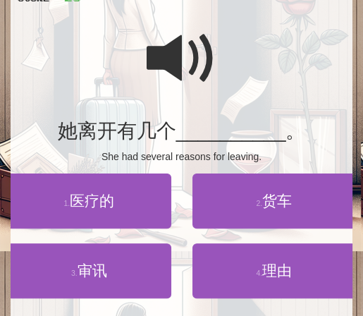
scroll to position [111, 0]
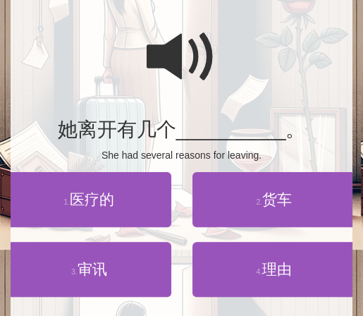
click at [206, 70] on span at bounding box center [182, 57] width 71 height 71
click at [212, 68] on span at bounding box center [182, 57] width 71 height 71
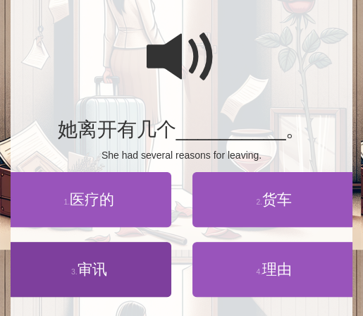
click at [104, 274] on span "审讯" at bounding box center [93, 269] width 30 height 16
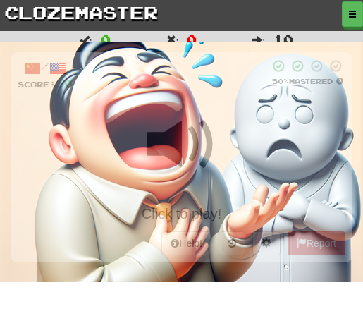
scroll to position [112, 0]
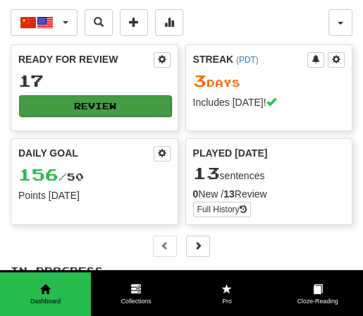
click at [92, 108] on button "Review" at bounding box center [95, 105] width 152 height 21
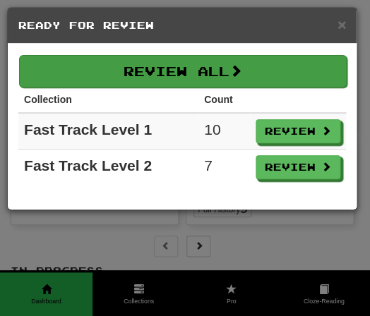
click at [224, 72] on button "Review All" at bounding box center [182, 71] width 327 height 32
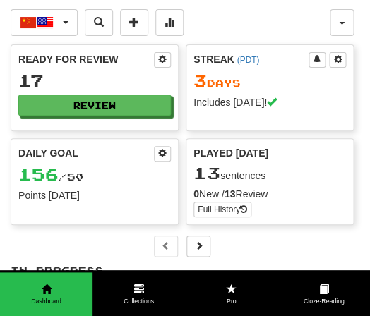
select select "**"
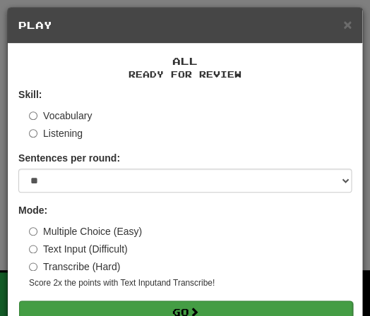
click at [202, 302] on button "Go" at bounding box center [185, 312] width 333 height 24
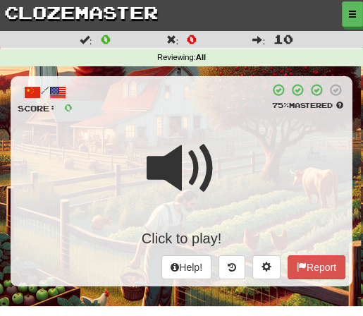
click at [195, 128] on div "Click to play!" at bounding box center [182, 188] width 328 height 121
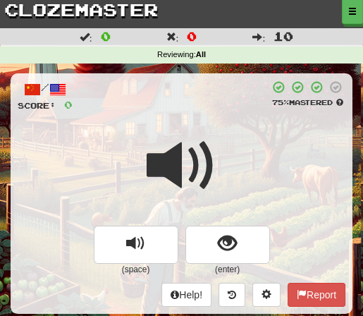
scroll to position [16, 0]
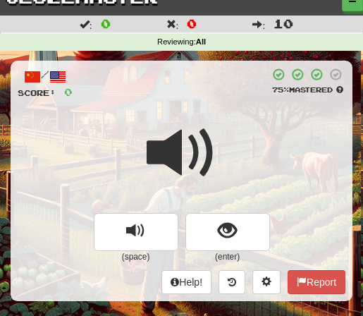
click at [207, 118] on span at bounding box center [182, 153] width 71 height 71
click at [204, 118] on span at bounding box center [182, 153] width 71 height 71
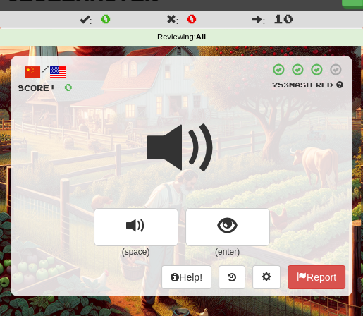
scroll to position [34, 0]
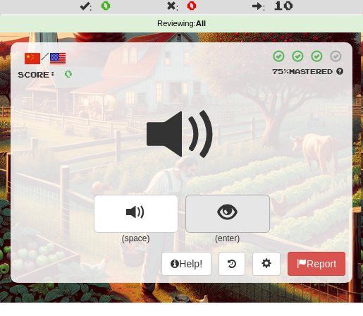
click at [229, 210] on span "show sentence" at bounding box center [227, 212] width 19 height 19
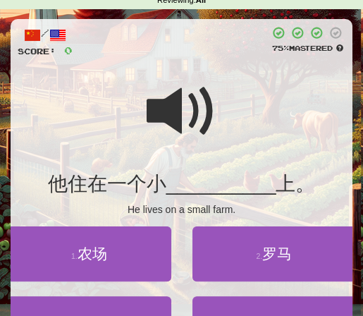
scroll to position [71, 0]
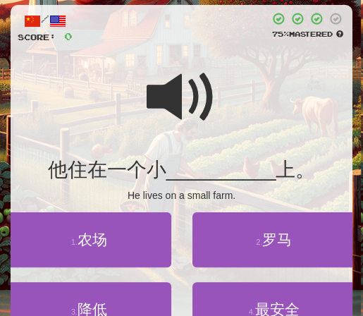
click at [218, 97] on div at bounding box center [182, 106] width 328 height 101
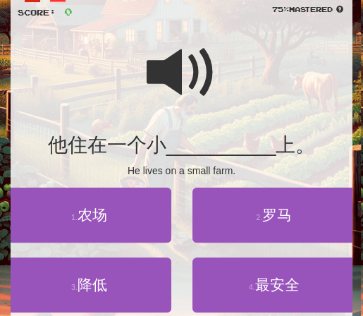
scroll to position [97, 0]
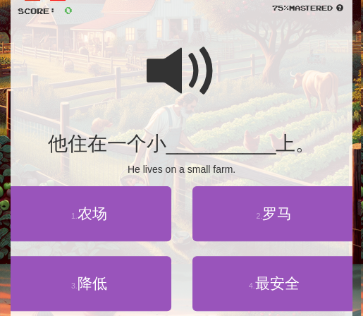
click at [202, 91] on span at bounding box center [182, 71] width 71 height 71
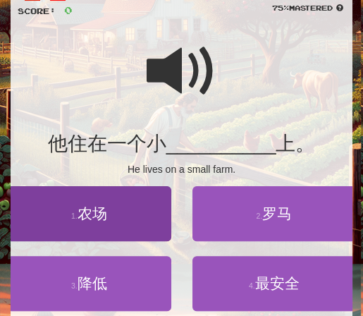
click at [104, 220] on button "1 . 农场" at bounding box center [89, 213] width 164 height 55
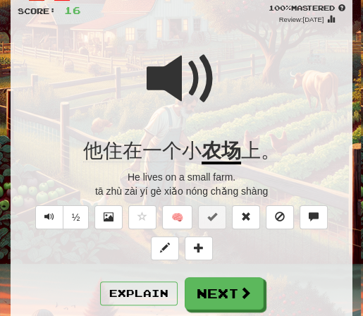
click at [217, 75] on div at bounding box center [182, 88] width 328 height 101
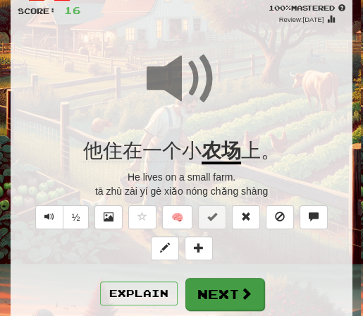
click at [225, 292] on button "Next" at bounding box center [224, 294] width 79 height 32
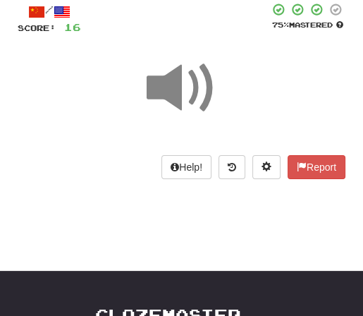
scroll to position [49, 0]
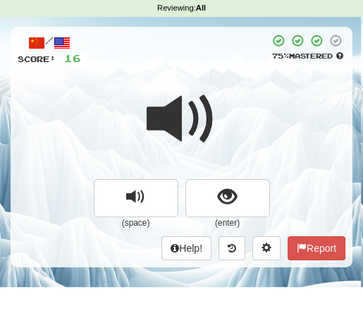
click at [216, 89] on span at bounding box center [182, 119] width 71 height 71
click at [217, 89] on div at bounding box center [182, 128] width 328 height 101
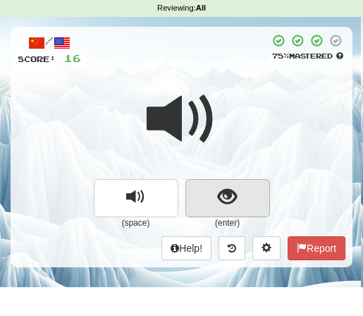
click at [230, 188] on span "show sentence" at bounding box center [227, 197] width 19 height 19
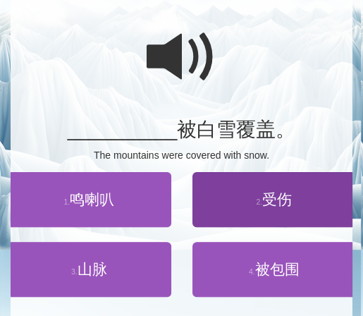
scroll to position [114, 0]
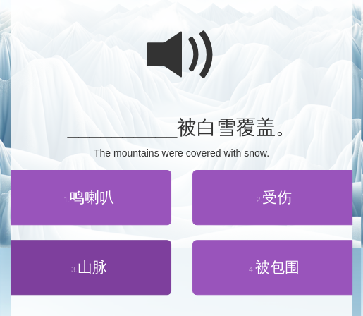
click at [94, 262] on span "山脉" at bounding box center [93, 267] width 30 height 16
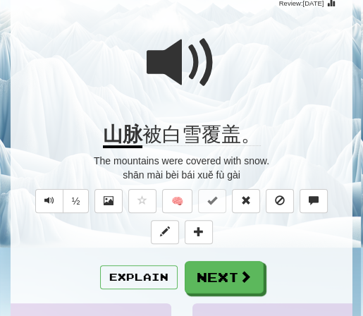
click at [204, 58] on span at bounding box center [182, 63] width 71 height 71
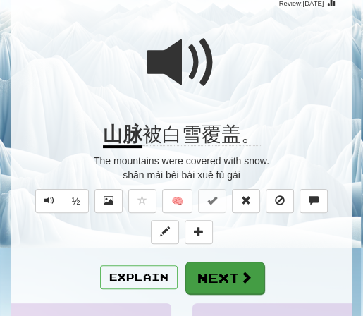
click at [236, 265] on button "Next" at bounding box center [224, 278] width 79 height 32
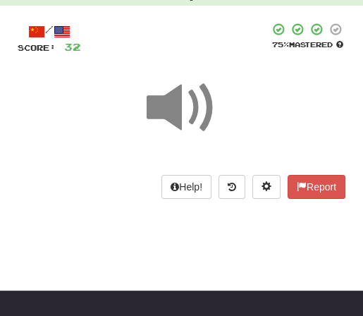
scroll to position [49, 0]
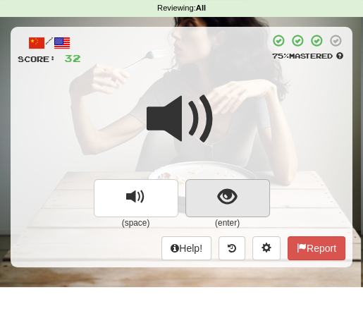
click at [213, 191] on button "show sentence" at bounding box center [227, 198] width 85 height 38
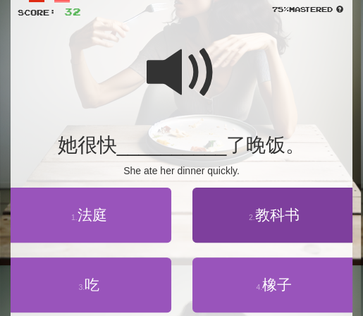
scroll to position [105, 0]
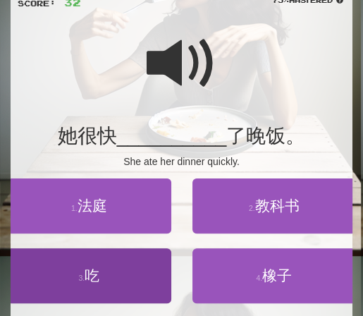
click at [99, 269] on span "吃" at bounding box center [92, 275] width 15 height 16
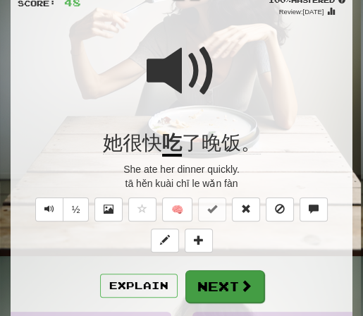
click at [224, 277] on button "Next" at bounding box center [224, 286] width 79 height 32
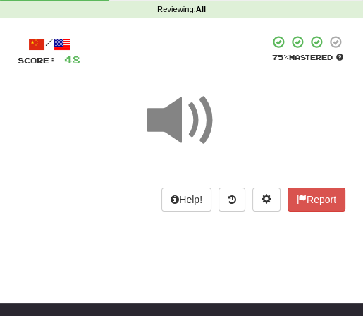
scroll to position [38, 0]
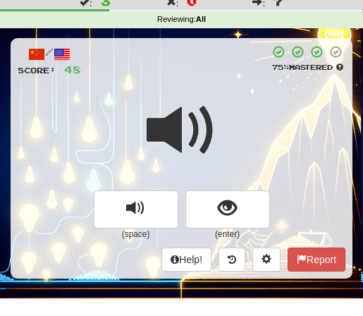
click at [190, 95] on span at bounding box center [182, 130] width 71 height 71
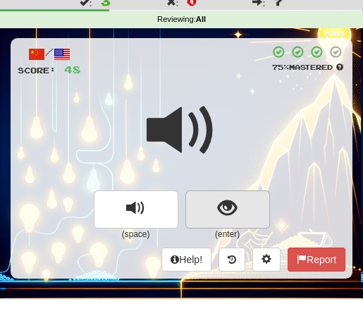
click at [228, 199] on span "show sentence" at bounding box center [227, 208] width 19 height 19
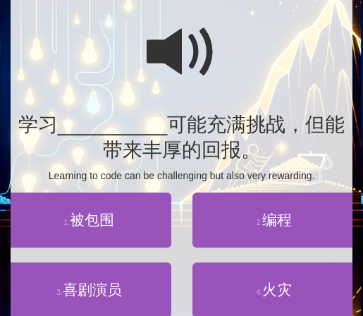
scroll to position [118, 0]
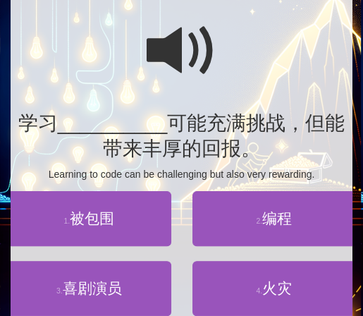
click at [171, 60] on span at bounding box center [182, 51] width 71 height 71
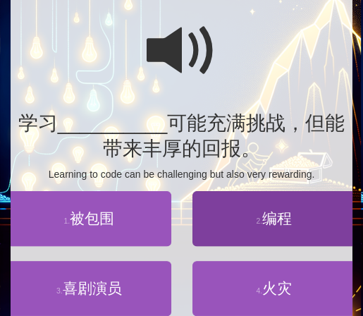
click at [282, 221] on span "编程" at bounding box center [277, 218] width 30 height 16
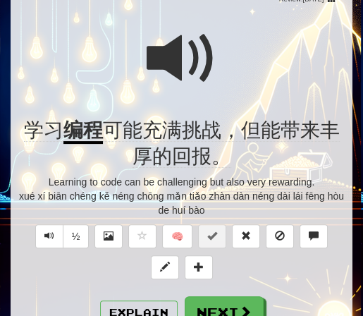
click at [224, 56] on div at bounding box center [182, 68] width 328 height 101
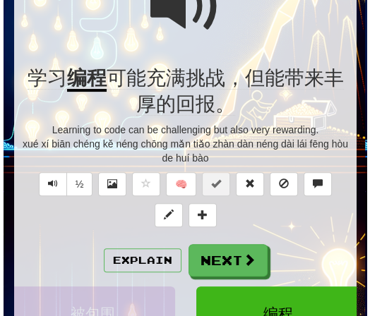
scroll to position [185, 0]
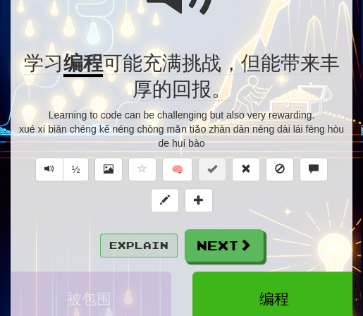
click at [148, 243] on button "Explain" at bounding box center [139, 245] width 78 height 24
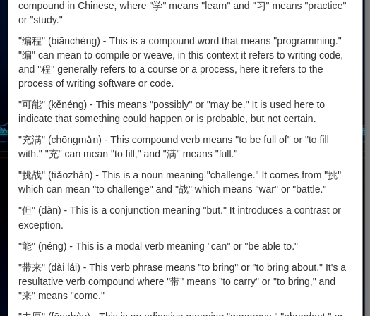
scroll to position [0, 0]
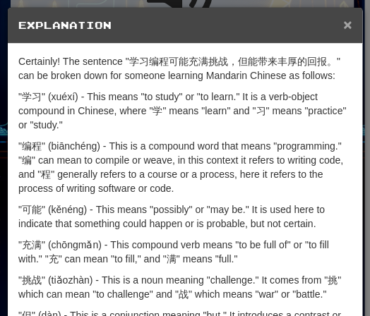
click at [343, 22] on span "×" at bounding box center [347, 24] width 8 height 16
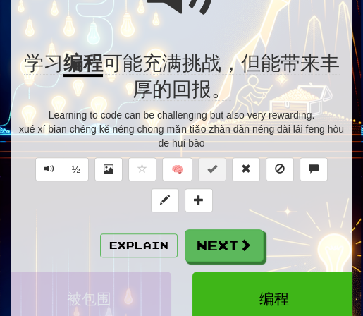
click at [135, 244] on button "Explain" at bounding box center [139, 245] width 78 height 24
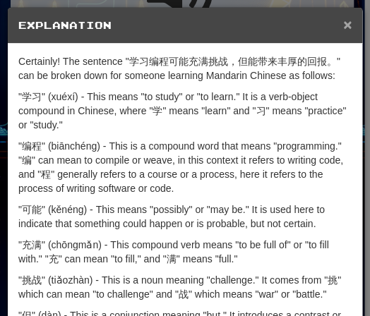
click at [343, 28] on span "×" at bounding box center [347, 24] width 8 height 16
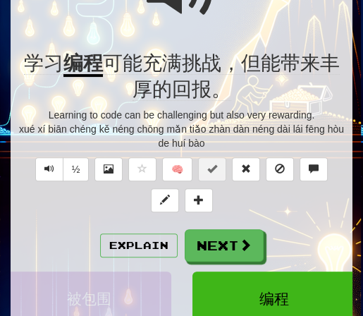
click at [133, 246] on button "Explain" at bounding box center [139, 245] width 78 height 24
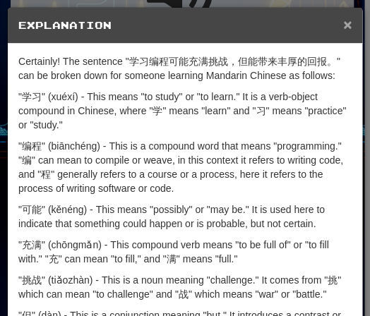
click at [345, 25] on span "×" at bounding box center [347, 24] width 8 height 16
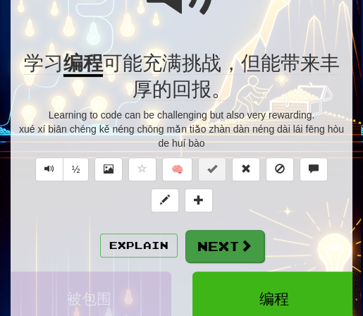
click at [225, 236] on button "Next" at bounding box center [224, 246] width 79 height 32
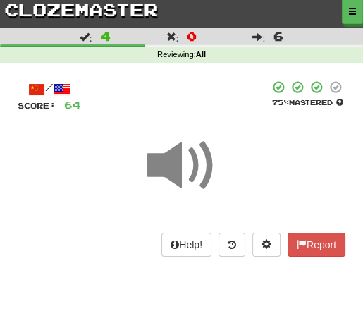
scroll to position [4, 0]
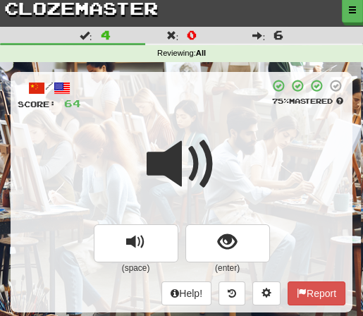
click at [188, 90] on div at bounding box center [175, 95] width 188 height 32
click at [185, 131] on span at bounding box center [182, 164] width 71 height 71
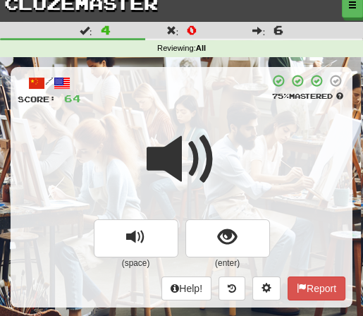
scroll to position [11, 0]
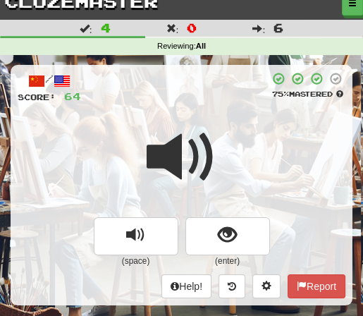
click at [181, 126] on span at bounding box center [182, 157] width 71 height 71
click at [201, 122] on span at bounding box center [182, 157] width 71 height 71
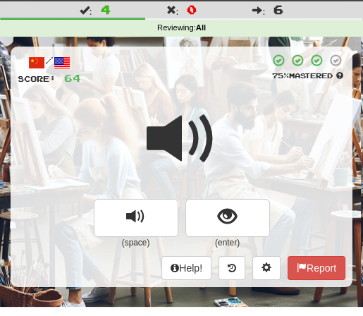
scroll to position [32, 0]
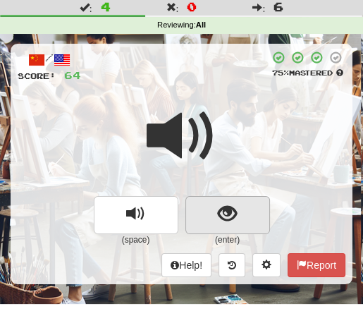
click at [230, 210] on span "show sentence" at bounding box center [227, 214] width 19 height 19
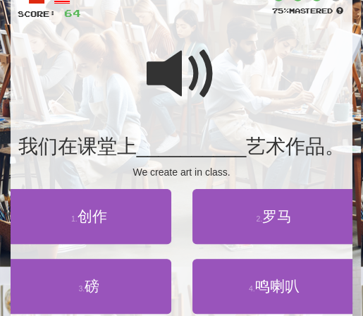
scroll to position [96, 0]
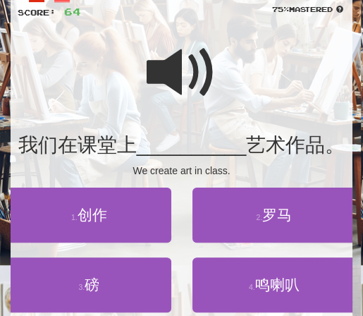
click at [231, 49] on div at bounding box center [182, 82] width 328 height 101
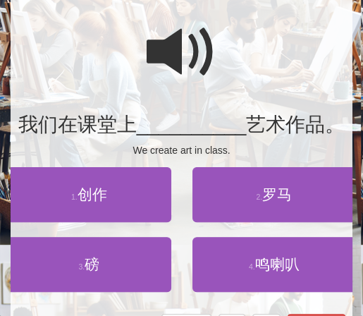
scroll to position [118, 0]
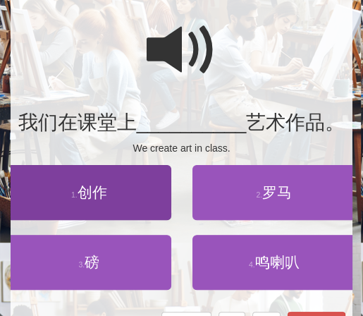
click at [90, 192] on span "创作" at bounding box center [93, 192] width 30 height 16
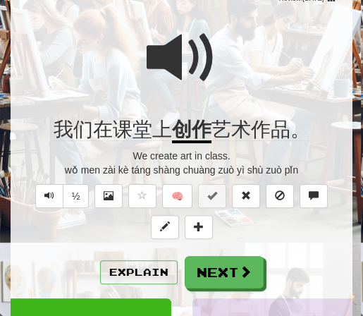
click at [217, 56] on div at bounding box center [182, 67] width 328 height 101
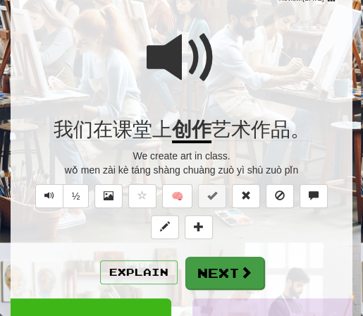
click at [229, 272] on button "Next" at bounding box center [224, 273] width 79 height 32
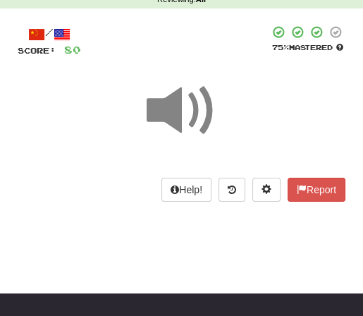
scroll to position [21, 0]
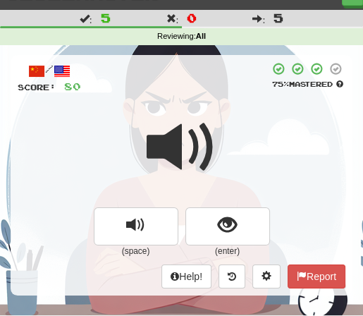
click at [229, 121] on div at bounding box center [182, 157] width 328 height 101
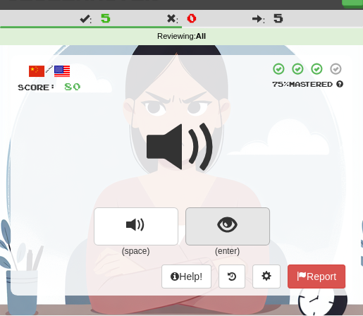
click at [226, 228] on span "show sentence" at bounding box center [227, 225] width 19 height 19
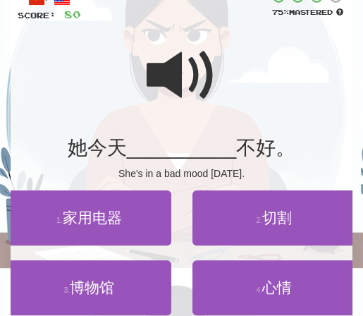
scroll to position [104, 0]
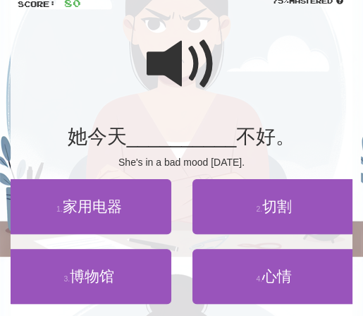
drag, startPoint x: 282, startPoint y: 276, endPoint x: 283, endPoint y: 236, distance: 40.2
click at [282, 276] on span "心情" at bounding box center [277, 276] width 30 height 16
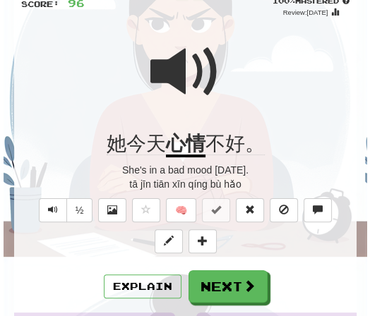
scroll to position [106, 0]
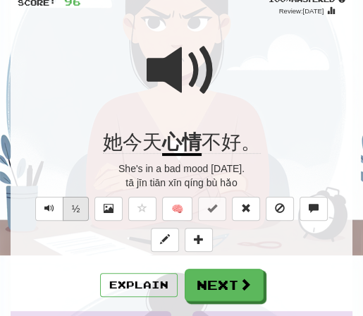
click at [71, 203] on button "½" at bounding box center [76, 209] width 27 height 24
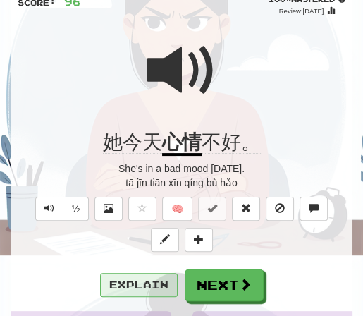
click at [138, 276] on button "Explain" at bounding box center [139, 285] width 78 height 24
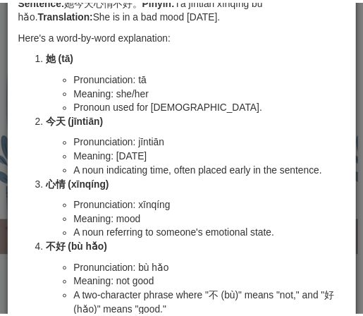
scroll to position [0, 0]
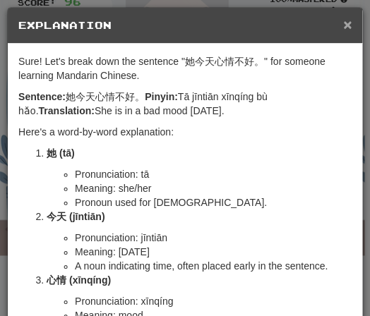
click at [343, 23] on span "×" at bounding box center [347, 24] width 8 height 16
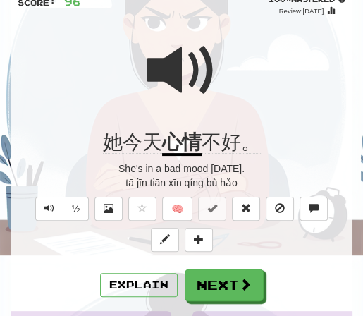
click at [224, 61] on div at bounding box center [182, 80] width 328 height 101
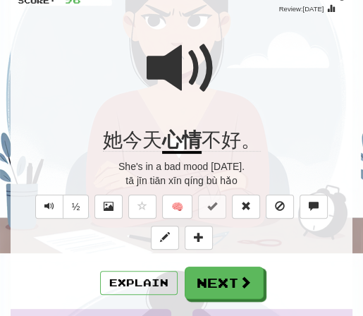
click at [223, 60] on div at bounding box center [182, 78] width 328 height 101
click at [223, 61] on div at bounding box center [182, 78] width 328 height 101
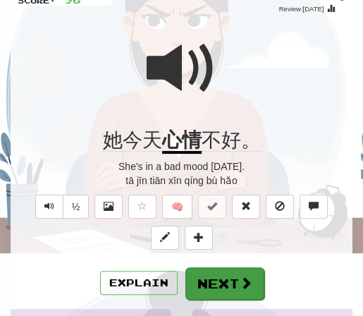
click at [219, 280] on button "Next" at bounding box center [224, 283] width 79 height 32
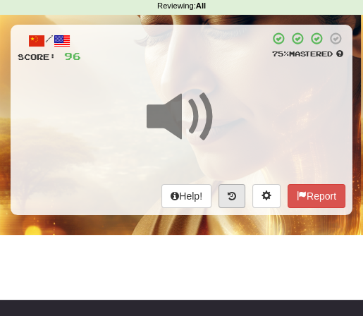
scroll to position [38, 0]
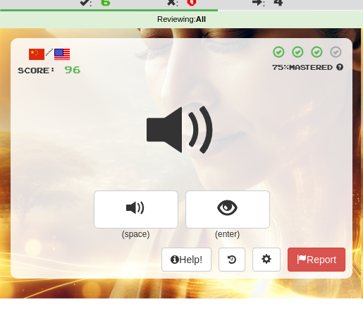
click at [198, 74] on div at bounding box center [175, 61] width 188 height 32
click at [215, 108] on span at bounding box center [182, 130] width 71 height 71
click at [213, 99] on span at bounding box center [182, 130] width 71 height 71
click at [213, 98] on span at bounding box center [182, 130] width 71 height 71
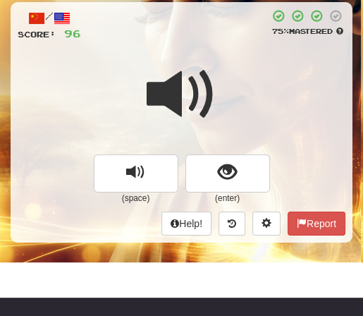
scroll to position [76, 0]
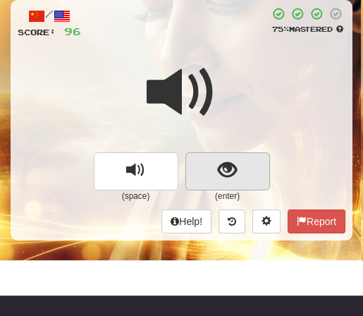
click at [226, 164] on span "show sentence" at bounding box center [227, 170] width 19 height 19
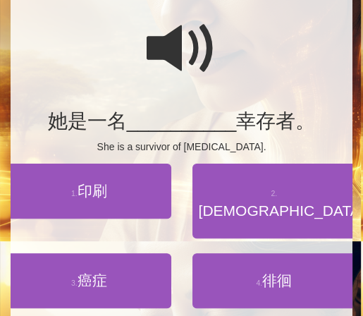
scroll to position [122, 0]
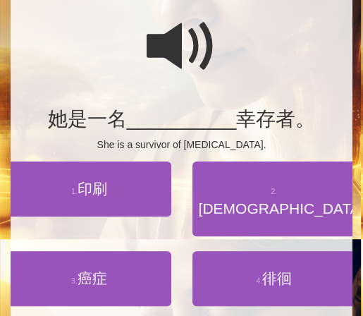
click at [201, 53] on span at bounding box center [182, 46] width 71 height 71
click at [233, 48] on div at bounding box center [182, 56] width 328 height 101
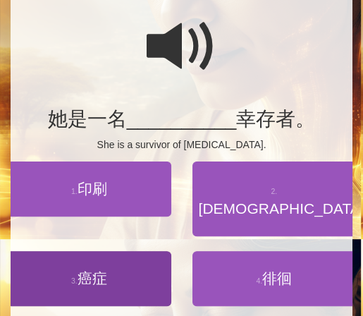
click at [87, 270] on span "癌症" at bounding box center [93, 278] width 30 height 16
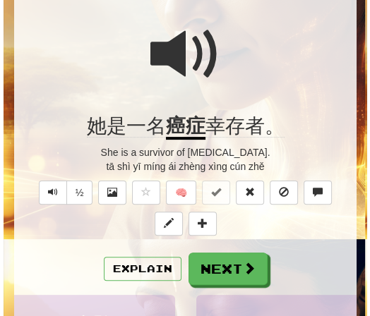
scroll to position [123, 0]
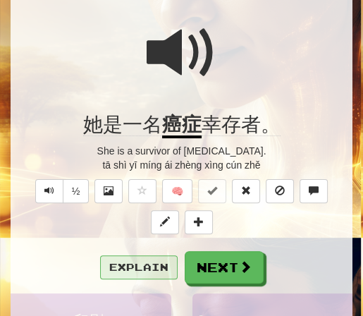
click at [148, 264] on button "Explain" at bounding box center [139, 267] width 78 height 24
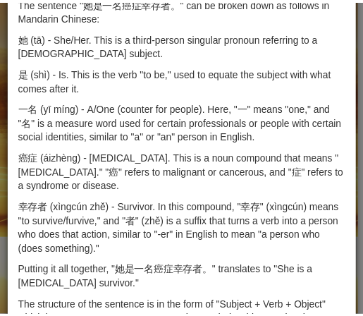
scroll to position [0, 0]
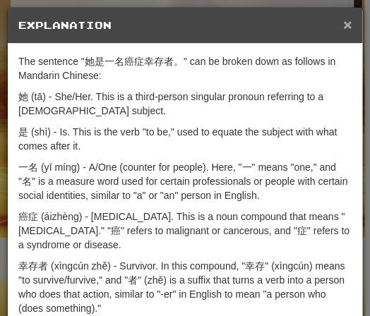
click at [343, 25] on span "×" at bounding box center [347, 24] width 8 height 16
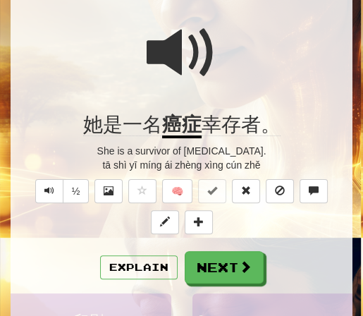
click at [262, 126] on span "幸存者。" at bounding box center [241, 125] width 79 height 23
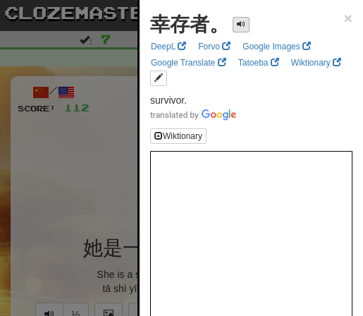
click at [244, 26] on span at bounding box center [241, 24] width 8 height 8
click at [346, 21] on span "×" at bounding box center [348, 18] width 8 height 16
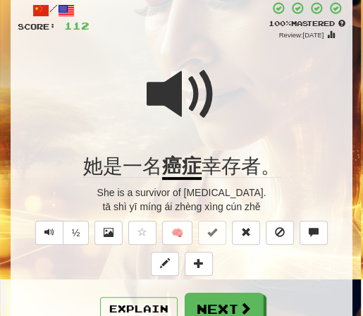
scroll to position [83, 0]
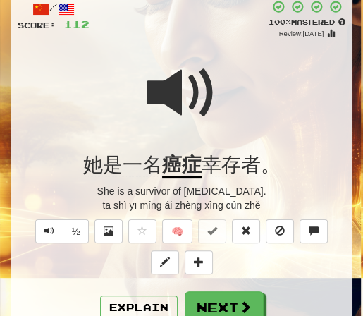
click at [219, 80] on div at bounding box center [182, 102] width 328 height 101
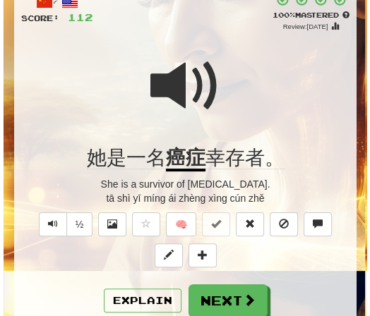
scroll to position [97, 0]
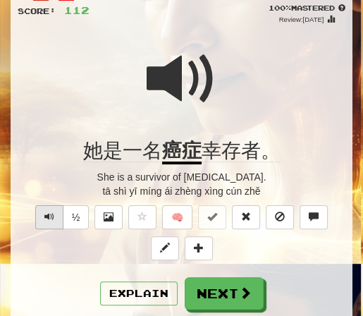
click at [63, 212] on button "Text-to-speech controls" at bounding box center [49, 217] width 28 height 24
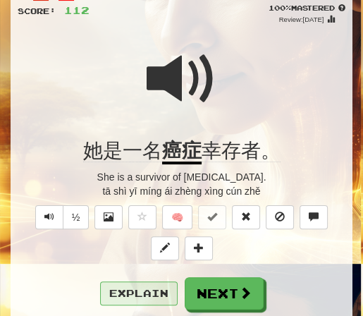
click at [149, 298] on button "Explain" at bounding box center [139, 293] width 78 height 24
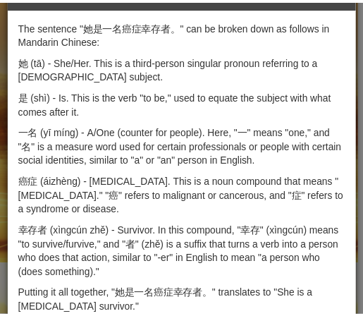
scroll to position [0, 0]
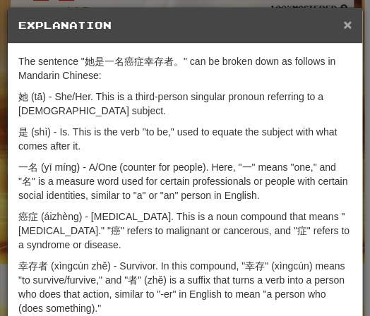
click at [343, 23] on span "×" at bounding box center [347, 24] width 8 height 16
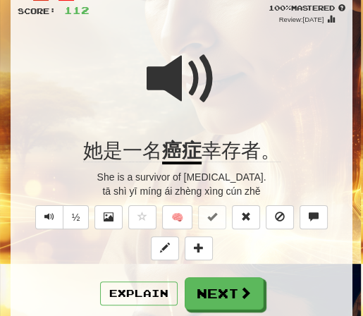
click at [243, 70] on div at bounding box center [182, 88] width 328 height 101
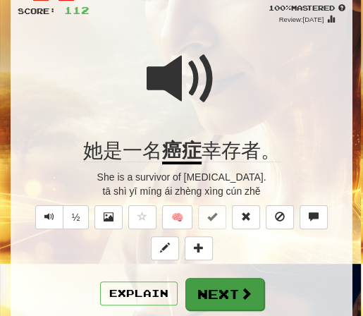
click at [206, 299] on button "Next" at bounding box center [224, 294] width 79 height 32
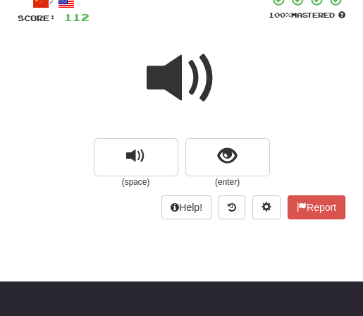
scroll to position [77, 0]
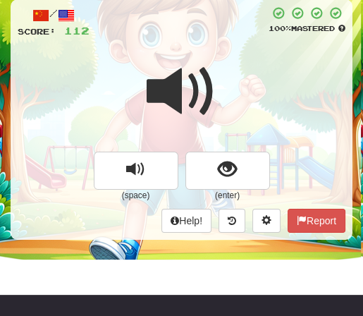
click at [208, 51] on div at bounding box center [182, 101] width 328 height 101
click at [209, 48] on div "/ Score: 112 100 % Mastered (space) (enter) Help! Report" at bounding box center [182, 119] width 342 height 240
click at [214, 69] on span at bounding box center [182, 91] width 71 height 71
click at [214, 68] on span at bounding box center [182, 91] width 71 height 71
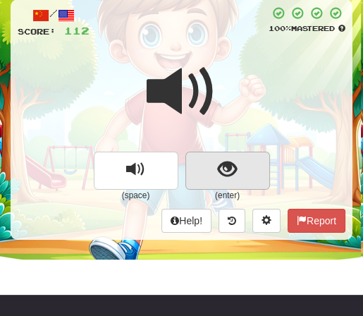
click at [235, 164] on span "show sentence" at bounding box center [227, 169] width 19 height 19
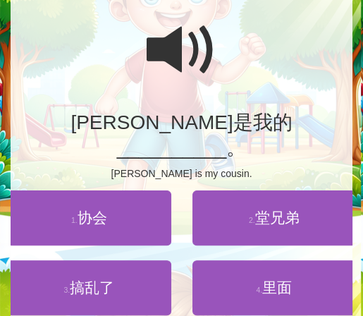
scroll to position [120, 0]
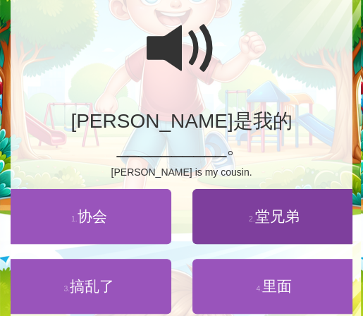
click at [272, 208] on span "堂兄弟" at bounding box center [277, 216] width 44 height 16
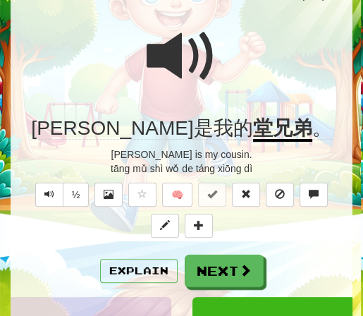
click at [192, 36] on span at bounding box center [182, 56] width 71 height 71
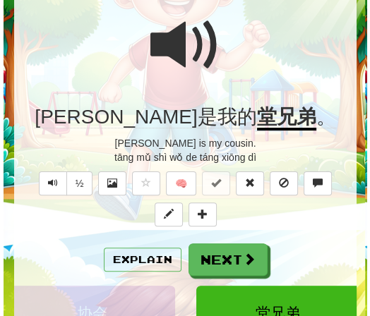
scroll to position [133, 0]
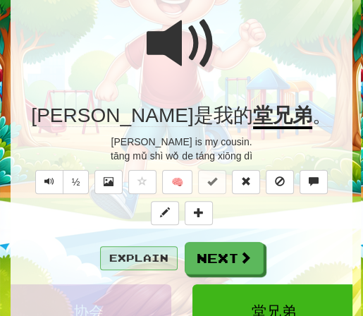
click at [130, 258] on button "Explain" at bounding box center [139, 258] width 78 height 24
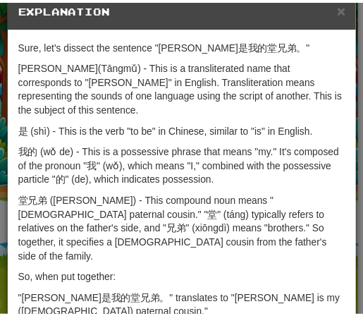
scroll to position [0, 0]
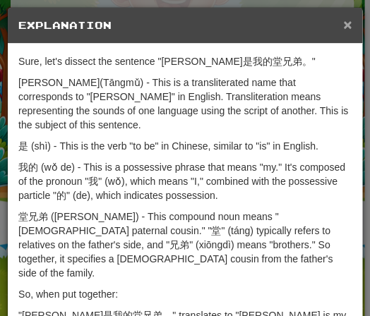
click at [343, 21] on span "×" at bounding box center [347, 24] width 8 height 16
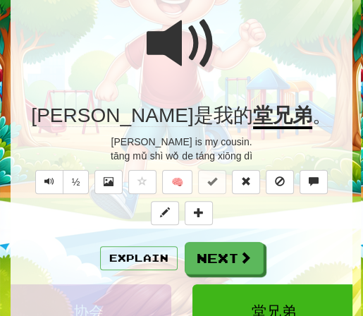
click at [212, 63] on span at bounding box center [182, 43] width 71 height 71
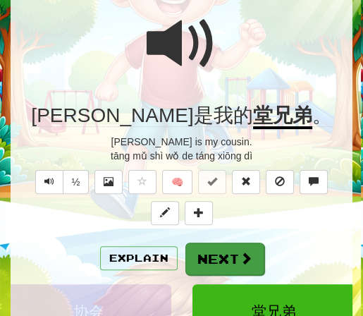
click at [236, 255] on button "Next" at bounding box center [224, 259] width 79 height 32
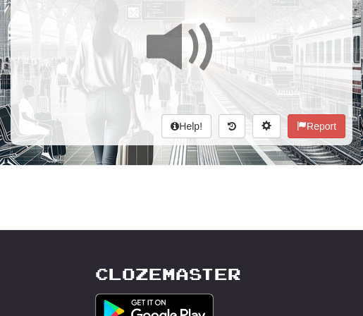
scroll to position [44, 0]
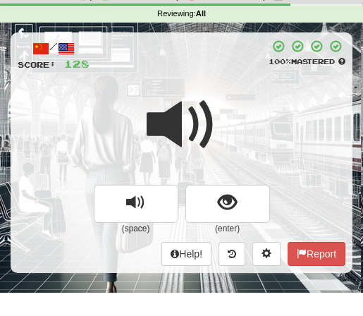
click at [207, 90] on span at bounding box center [182, 125] width 71 height 71
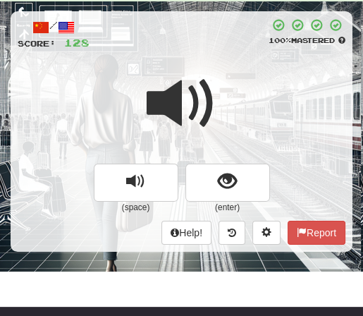
scroll to position [70, 0]
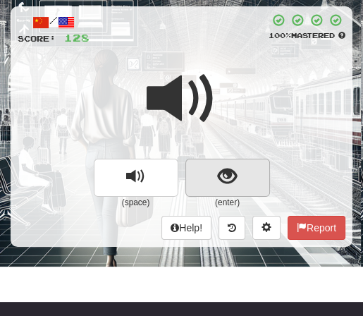
click at [230, 171] on span "show sentence" at bounding box center [227, 176] width 19 height 19
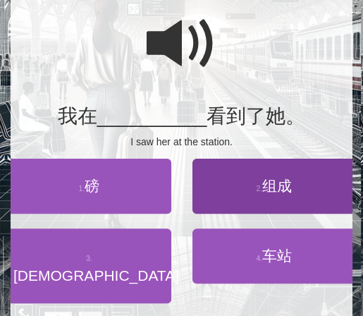
scroll to position [127, 0]
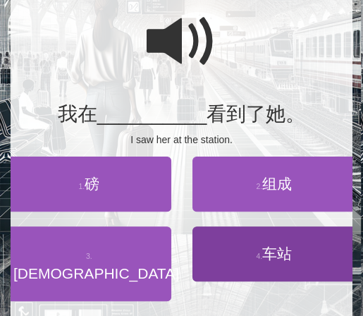
click at [270, 245] on span "车站" at bounding box center [277, 253] width 30 height 16
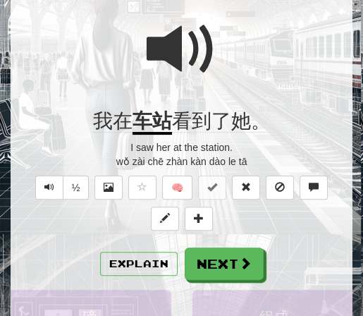
click at [236, 67] on div at bounding box center [182, 58] width 328 height 101
click at [203, 77] on span at bounding box center [182, 49] width 71 height 71
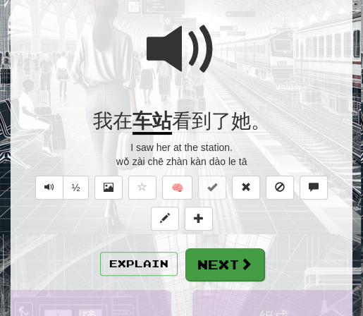
click at [228, 257] on button "Next" at bounding box center [224, 264] width 79 height 32
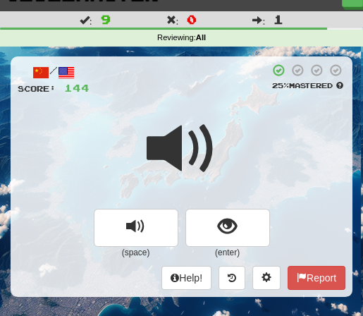
scroll to position [21, 0]
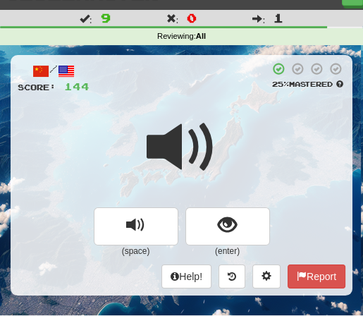
click at [221, 112] on div at bounding box center [182, 157] width 328 height 101
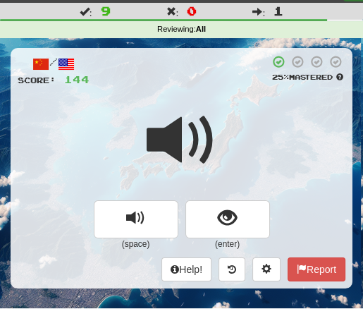
scroll to position [30, 0]
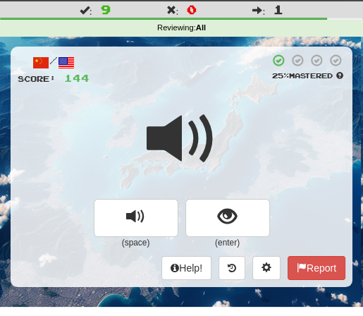
click at [217, 107] on div at bounding box center [182, 148] width 328 height 101
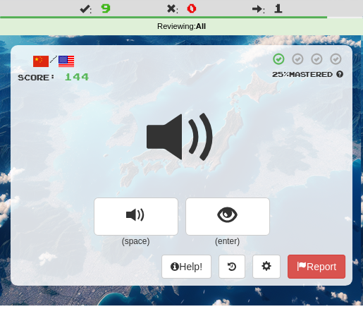
click at [217, 107] on div at bounding box center [182, 147] width 328 height 101
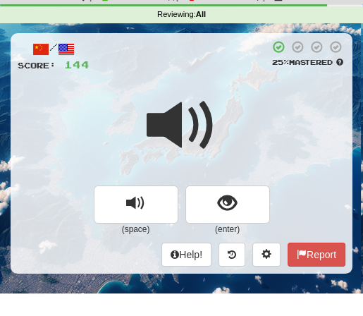
scroll to position [44, 0]
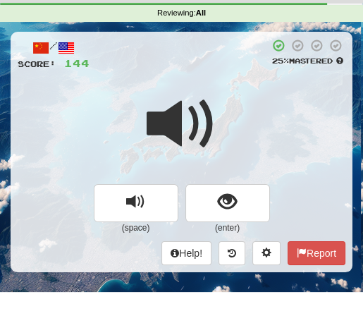
click at [226, 137] on div at bounding box center [182, 133] width 328 height 101
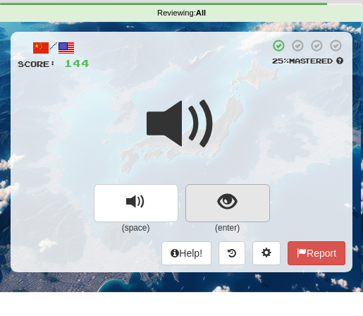
click at [219, 203] on span "show sentence" at bounding box center [227, 202] width 19 height 19
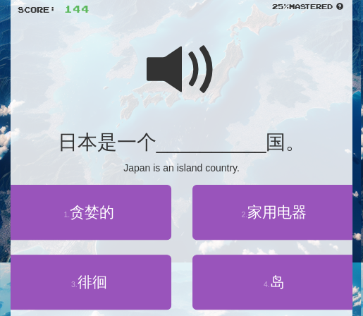
scroll to position [100, 0]
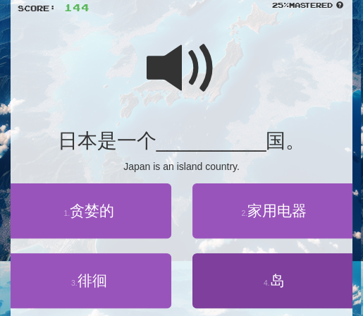
click at [274, 284] on span "岛" at bounding box center [277, 280] width 15 height 16
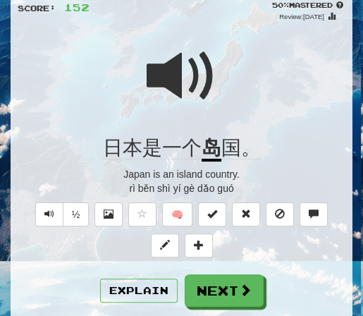
click at [225, 67] on div at bounding box center [182, 85] width 328 height 101
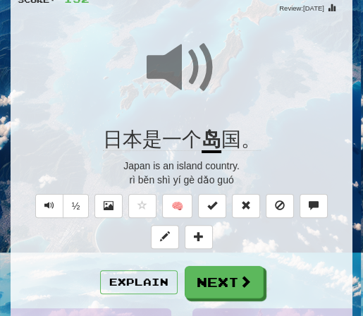
scroll to position [131, 0]
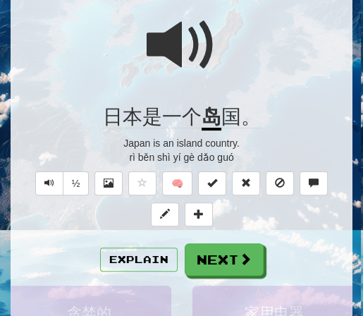
click at [224, 68] on div at bounding box center [182, 54] width 328 height 101
click at [224, 67] on div at bounding box center [182, 54] width 328 height 101
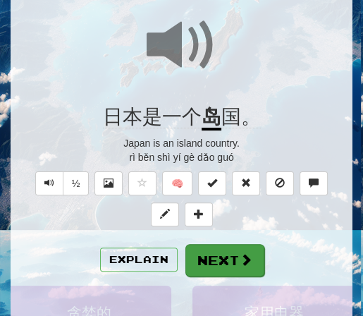
click at [201, 262] on button "Next" at bounding box center [224, 260] width 79 height 32
